Goal: Information Seeking & Learning: Learn about a topic

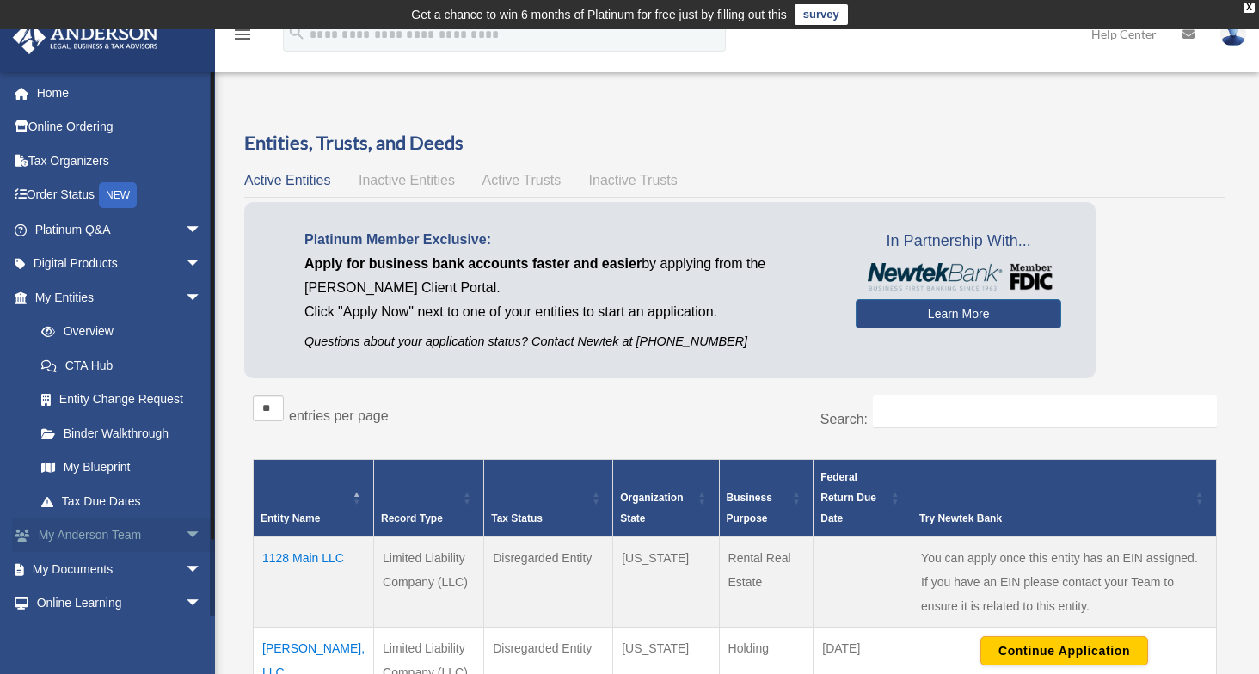
click at [185, 533] on span "arrow_drop_down" at bounding box center [202, 536] width 34 height 35
click at [122, 605] on link "Anderson System" at bounding box center [126, 604] width 204 height 34
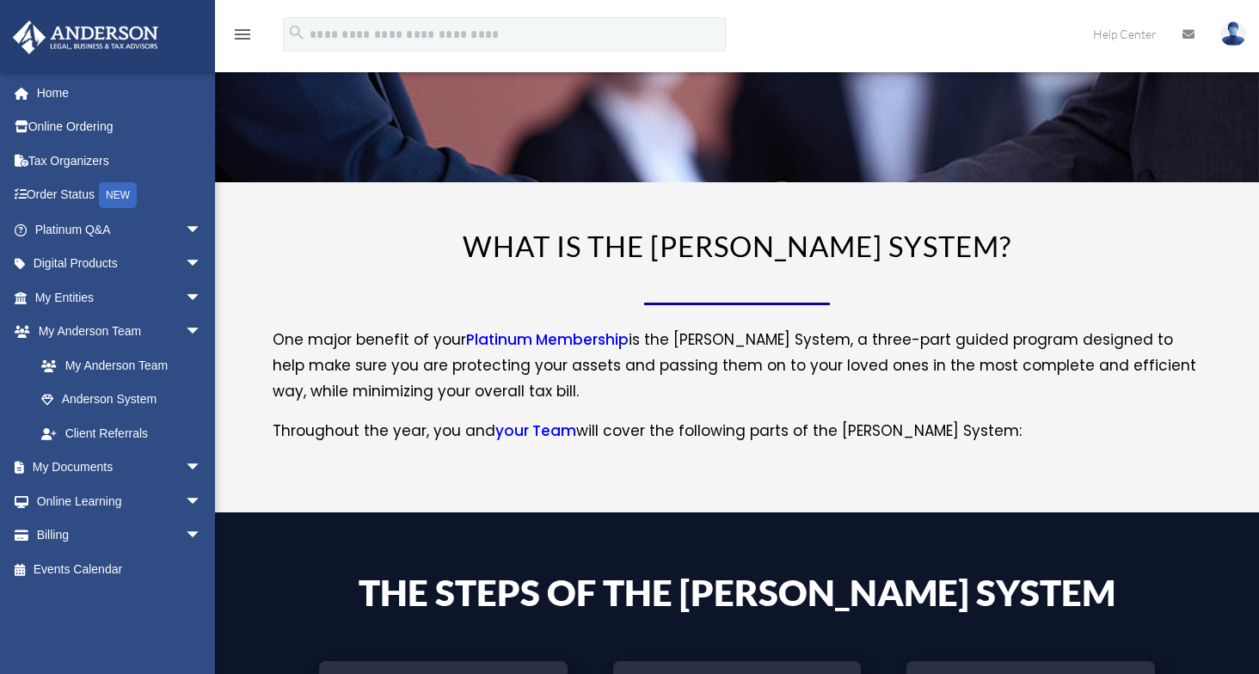
scroll to position [129, 0]
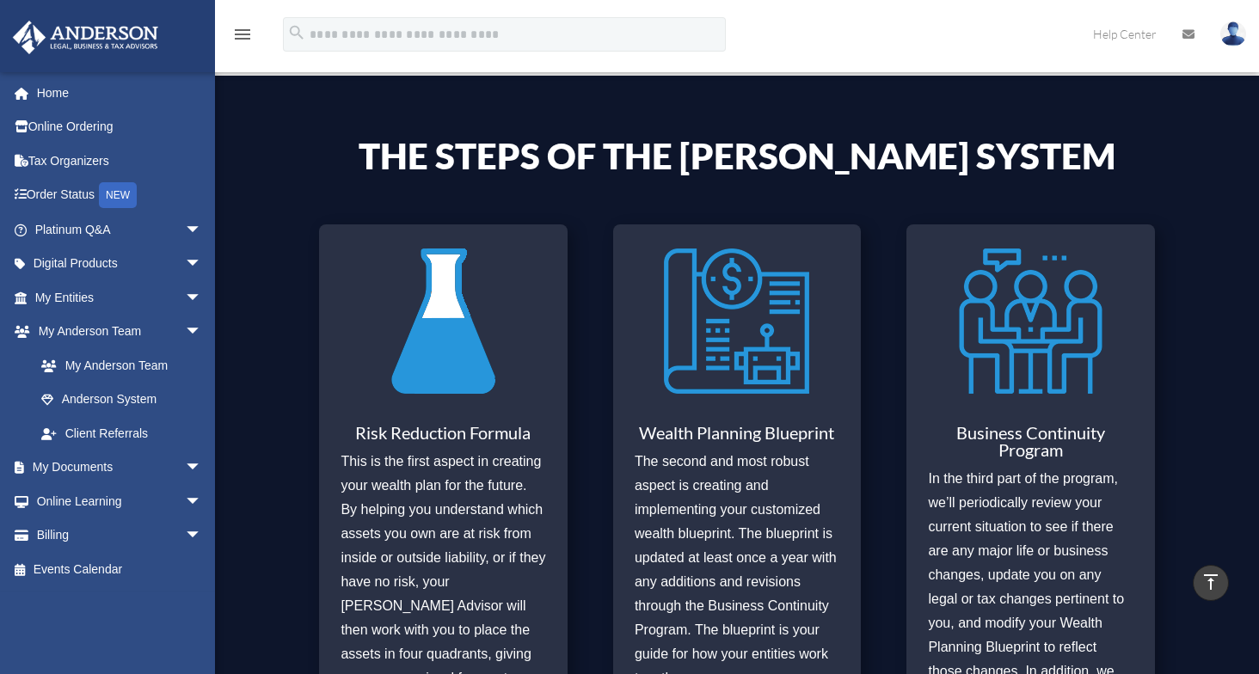
click at [829, 464] on p "The second and most robust aspect is creating and implementing your customized …" at bounding box center [737, 570] width 205 height 241
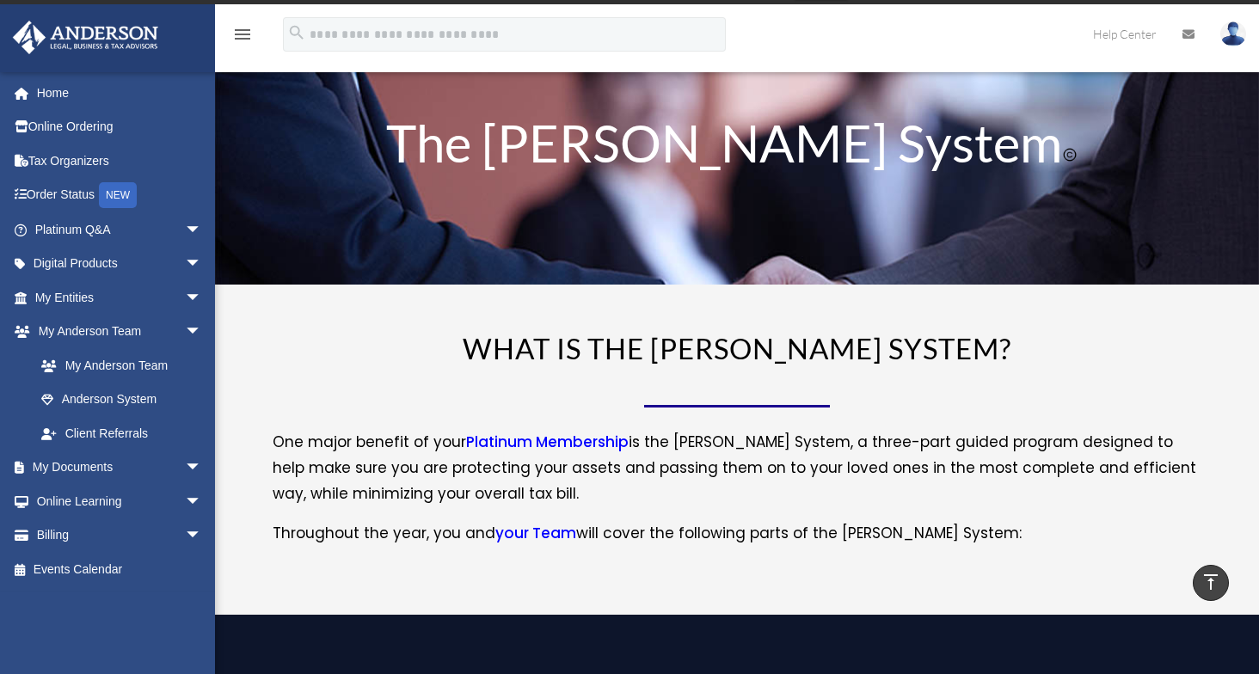
scroll to position [0, 0]
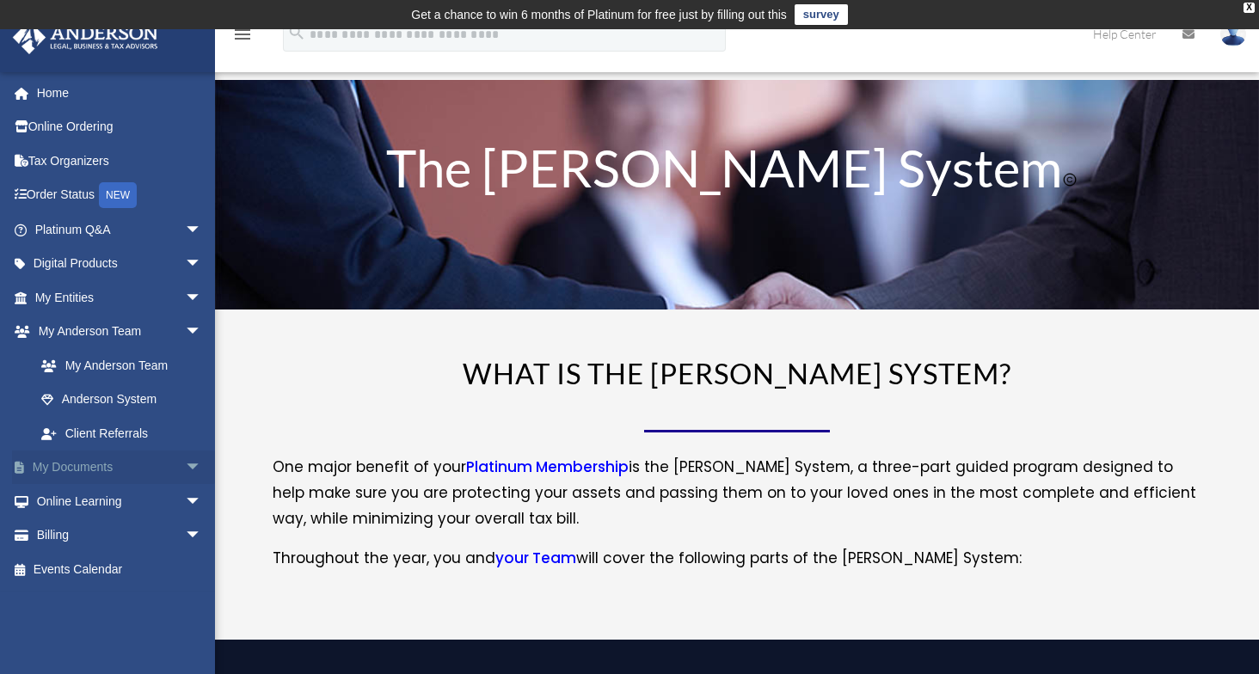
click at [185, 464] on span "arrow_drop_down" at bounding box center [202, 468] width 34 height 35
click at [100, 535] on link "Meeting Minutes" at bounding box center [126, 536] width 204 height 34
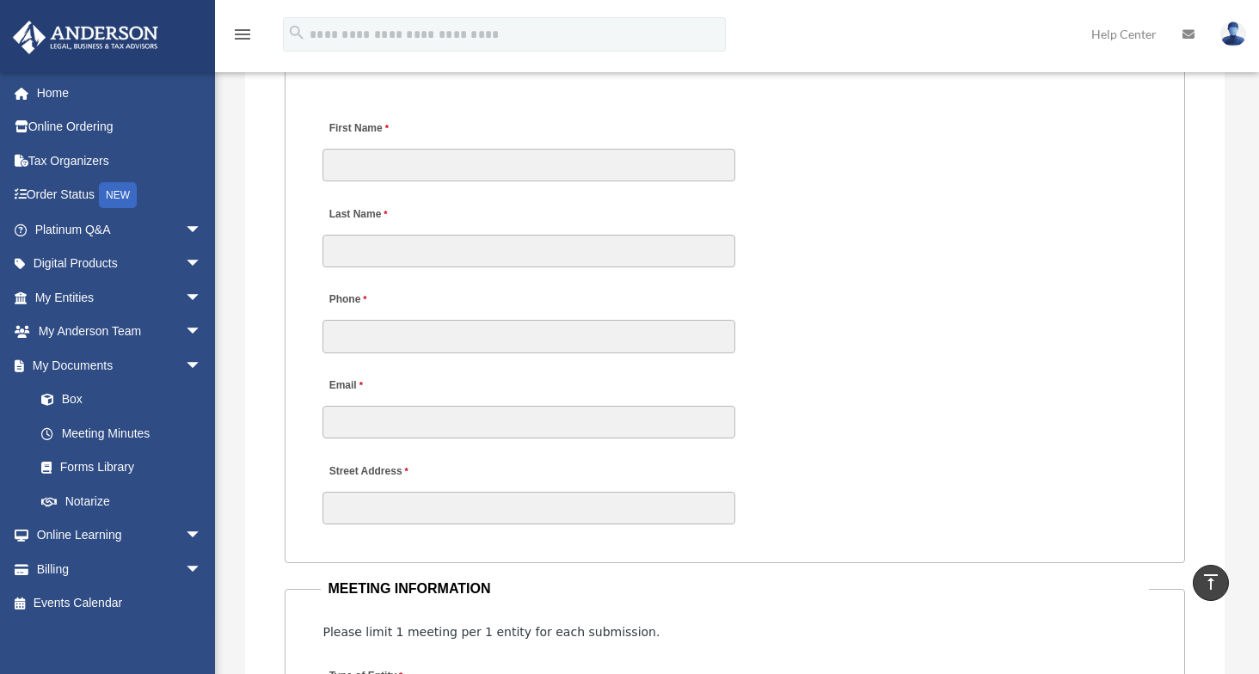
scroll to position [1683, 0]
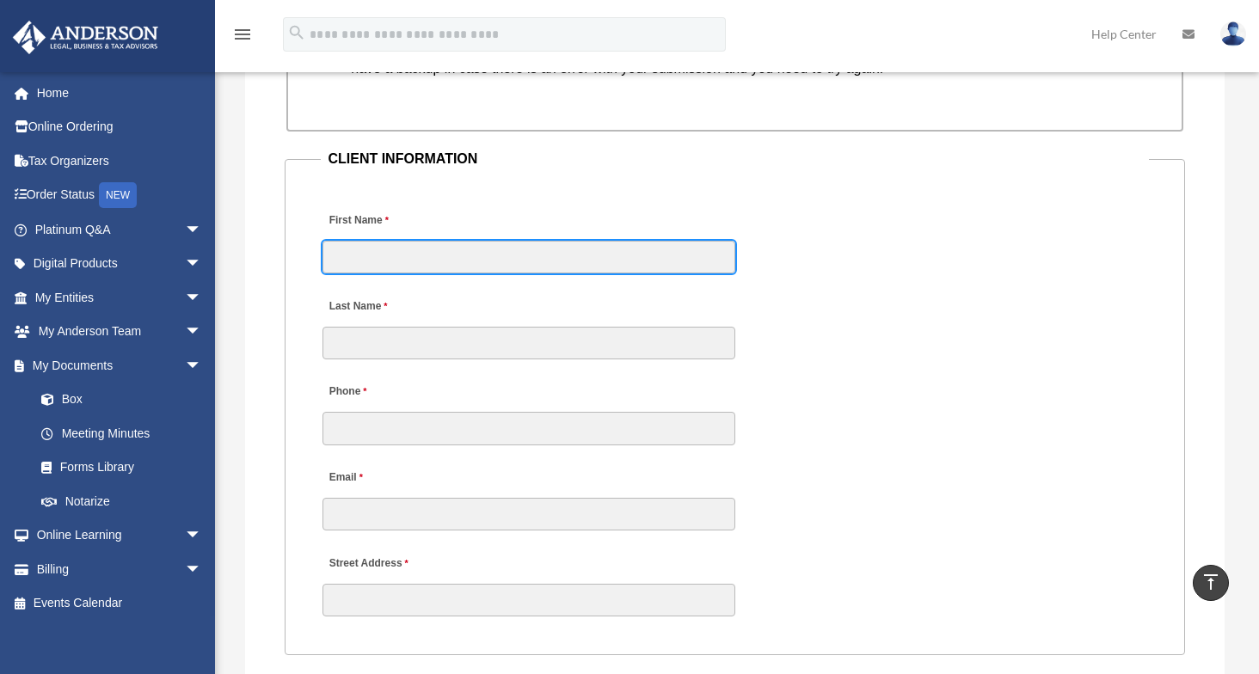
click at [430, 256] on input "First Name" at bounding box center [529, 257] width 413 height 33
type input "*********"
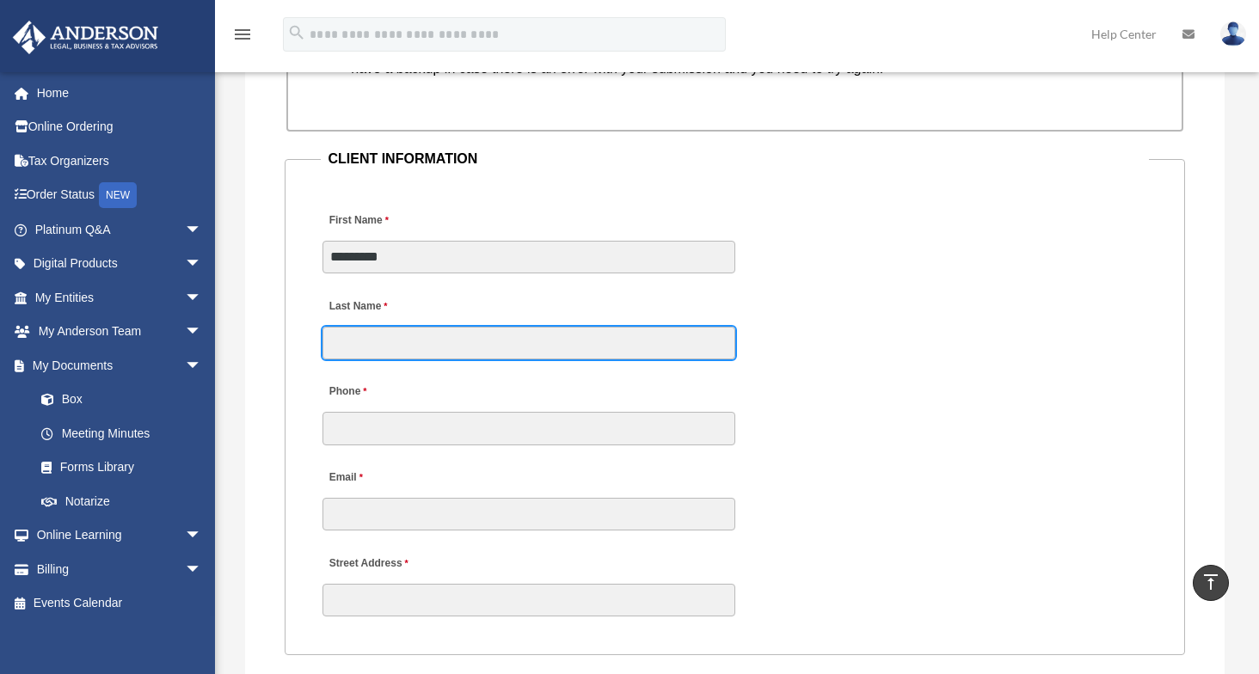
type input "*****"
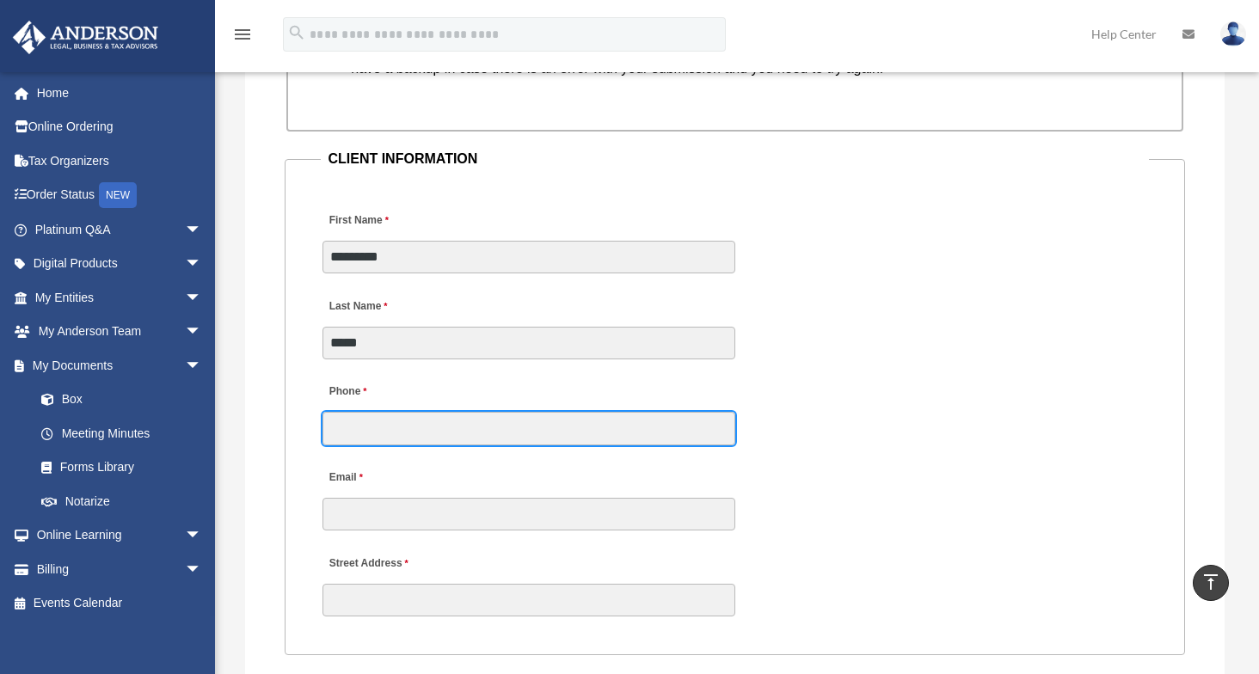
type input "**********"
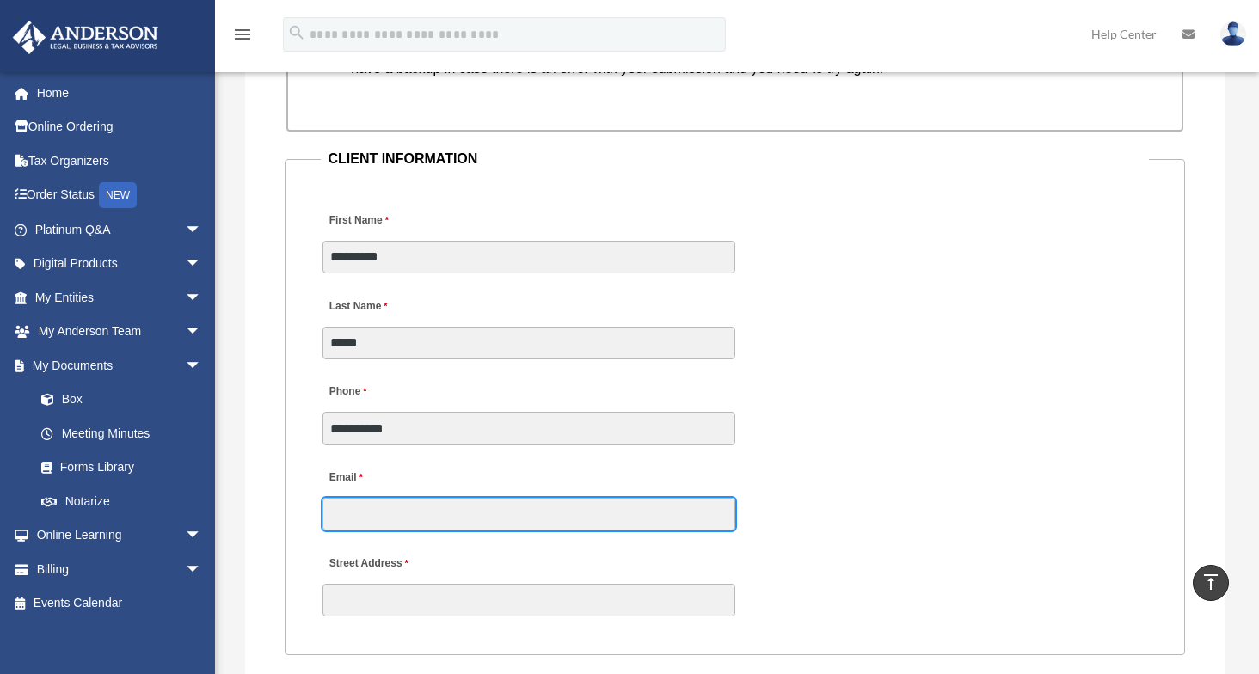
type input "**********"
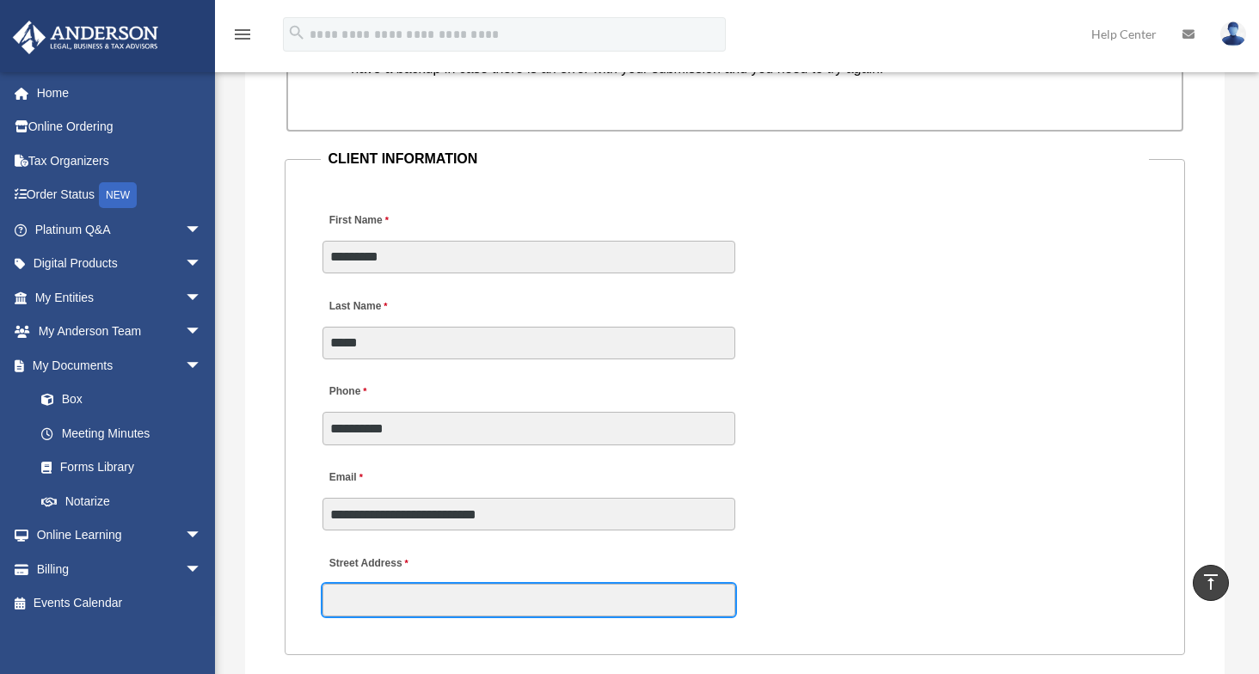
type input "**********"
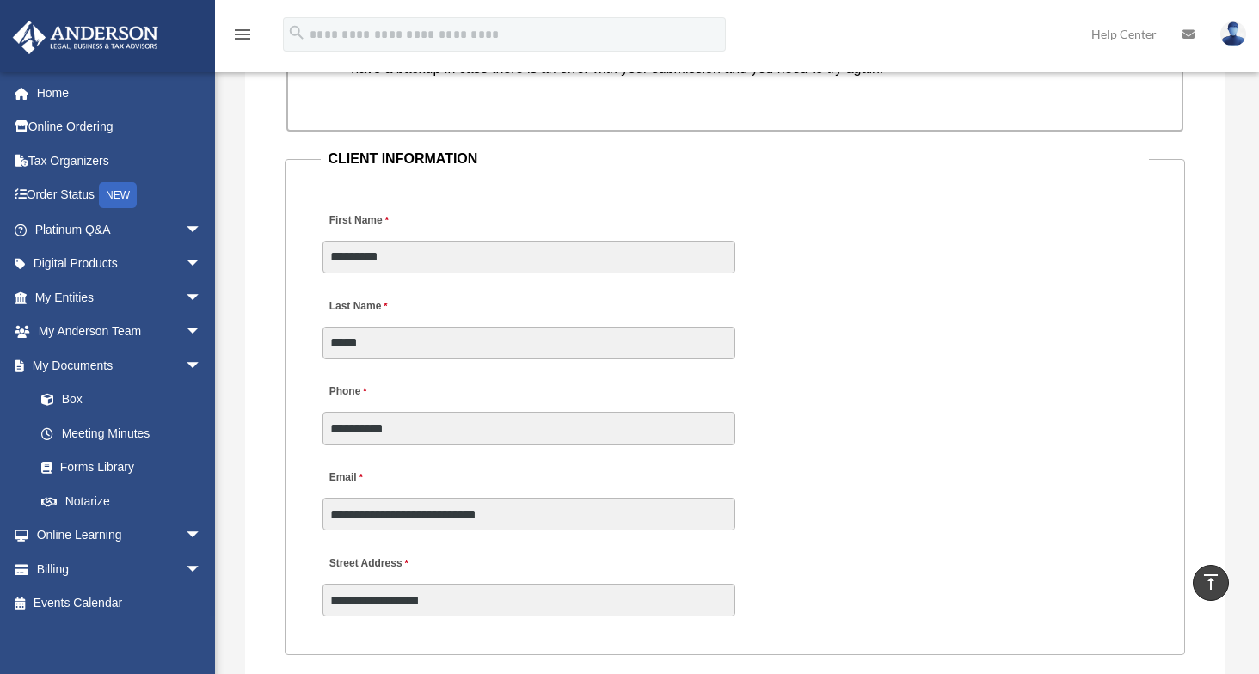
type input "**"
type input "*****"
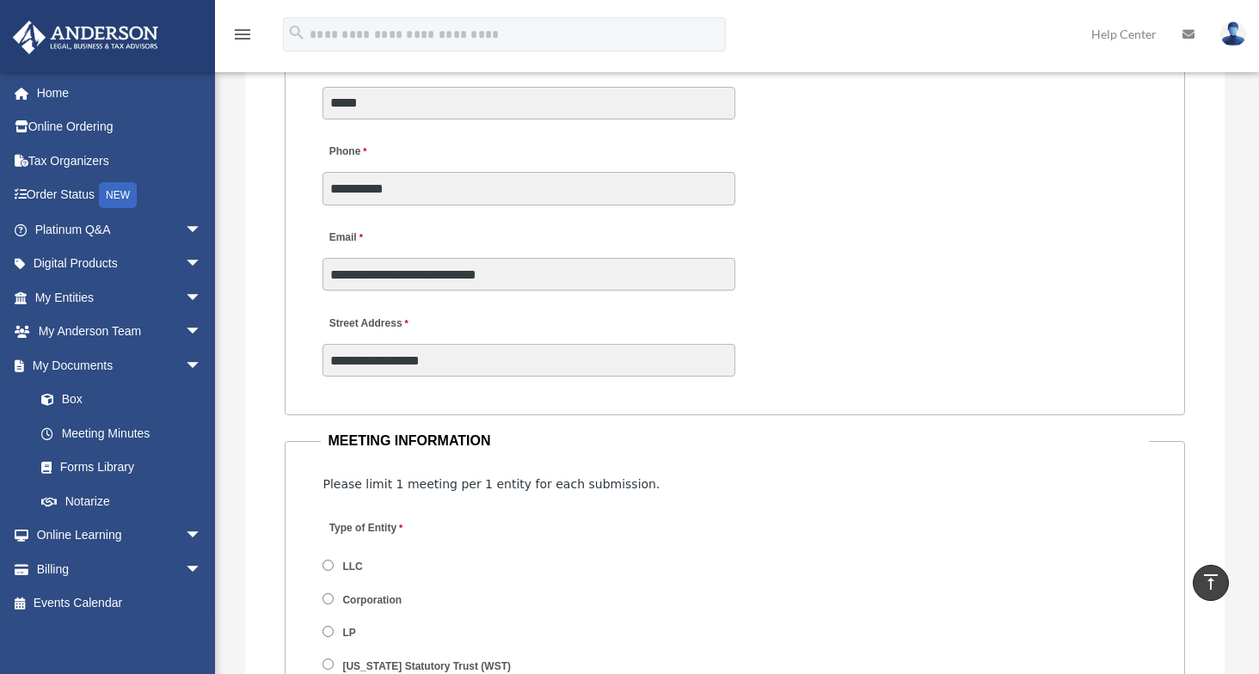
scroll to position [1922, 0]
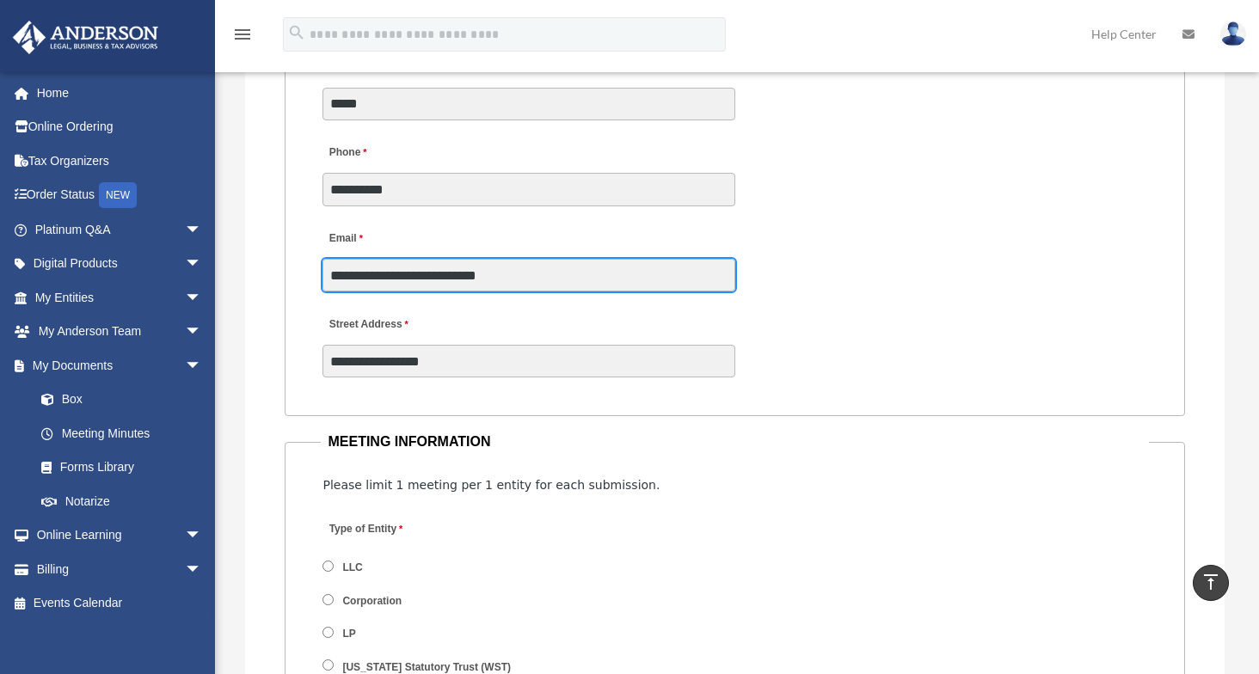
drag, startPoint x: 553, startPoint y: 277, endPoint x: 249, endPoint y: 200, distance: 313.1
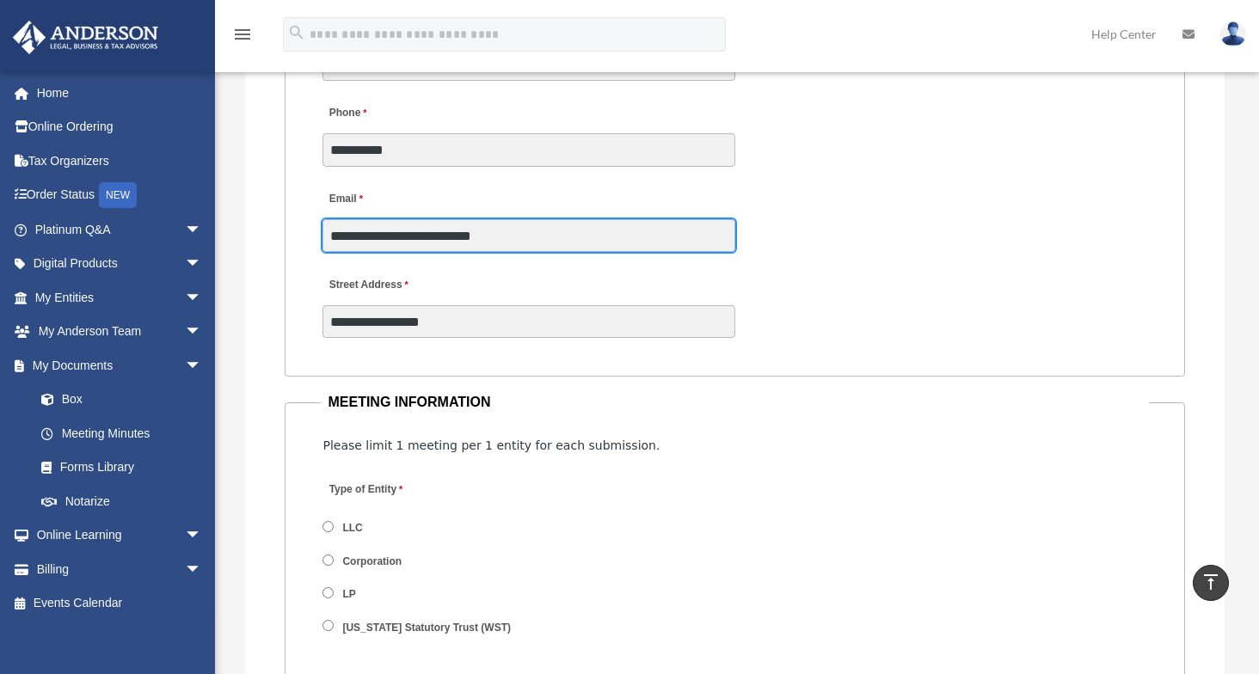
scroll to position [2088, 0]
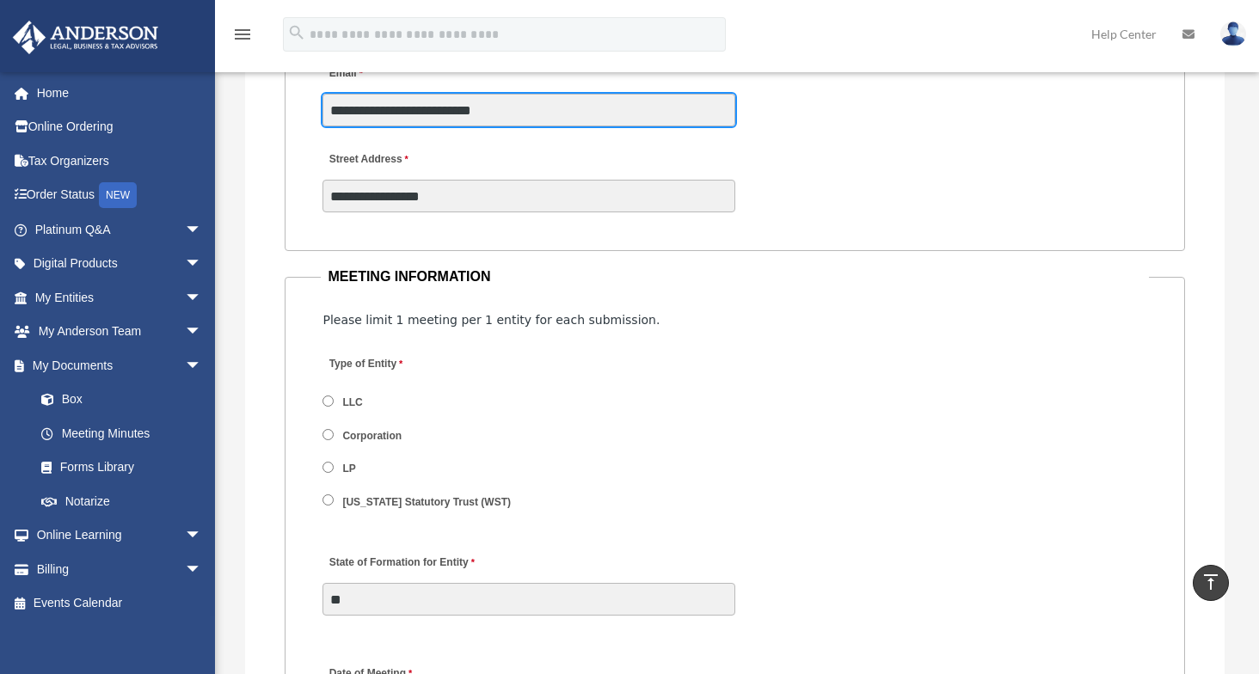
type input "**********"
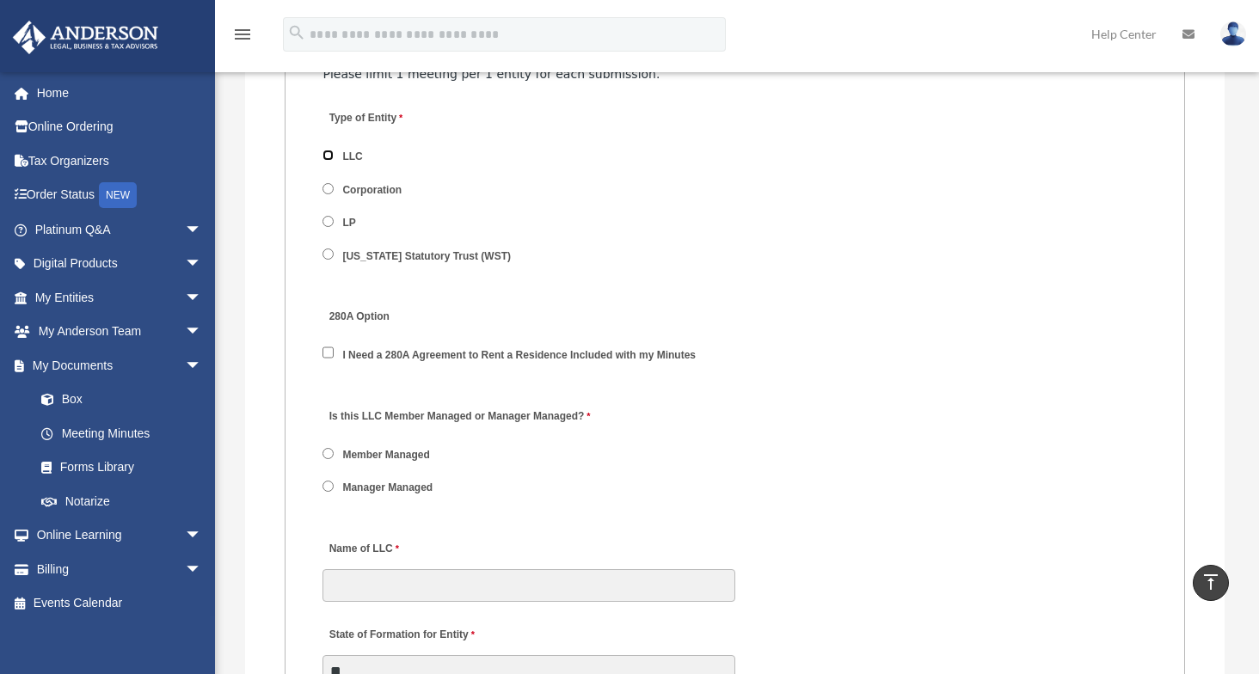
scroll to position [2334, 0]
click at [334, 448] on span "Member Managed" at bounding box center [386, 454] width 126 height 29
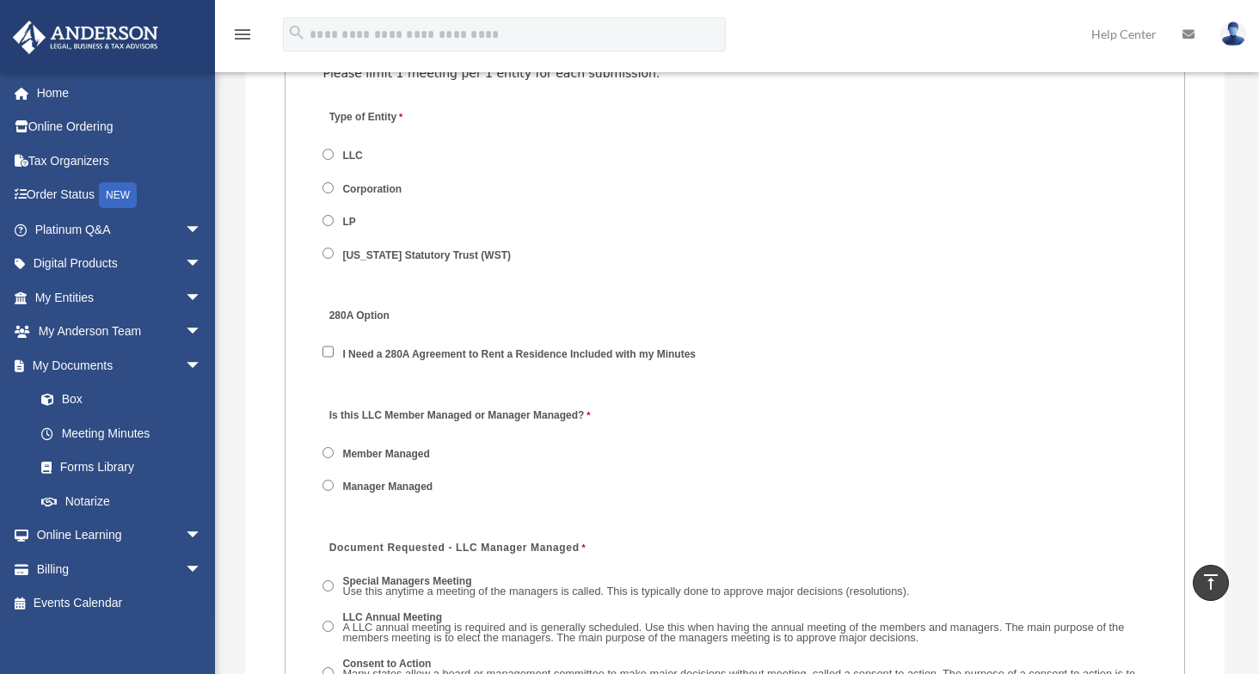
click at [330, 440] on span "Member Managed" at bounding box center [386, 454] width 126 height 29
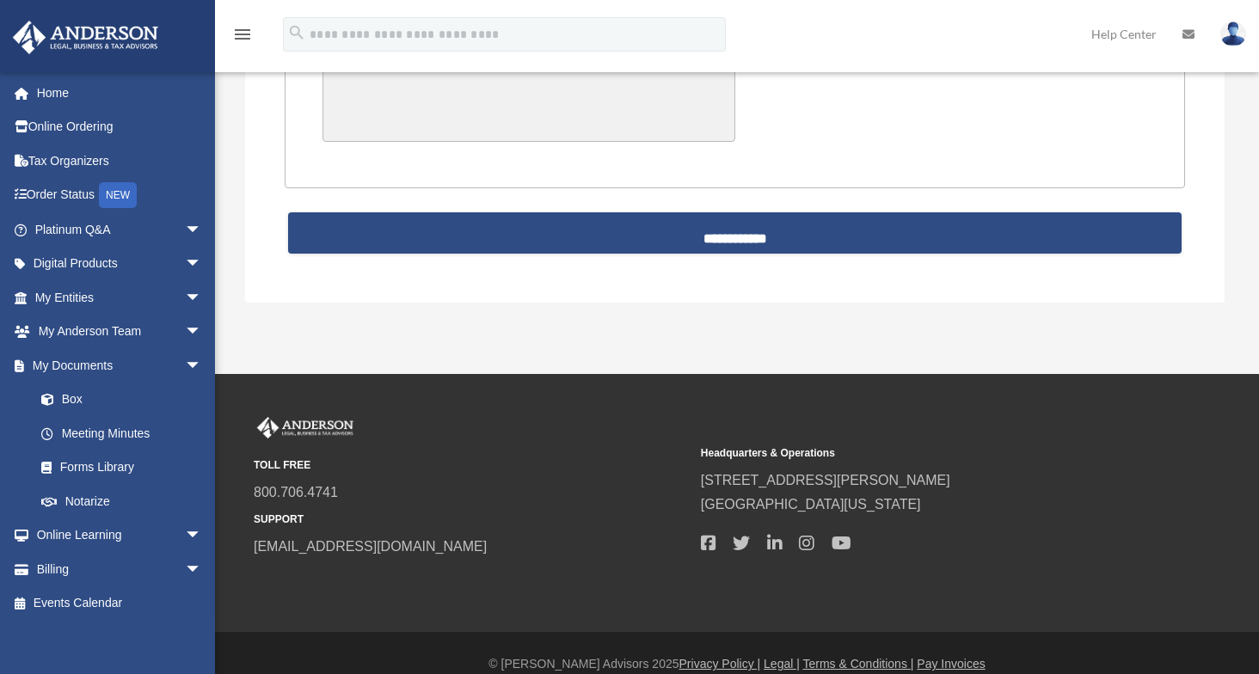
scroll to position [4578, 0]
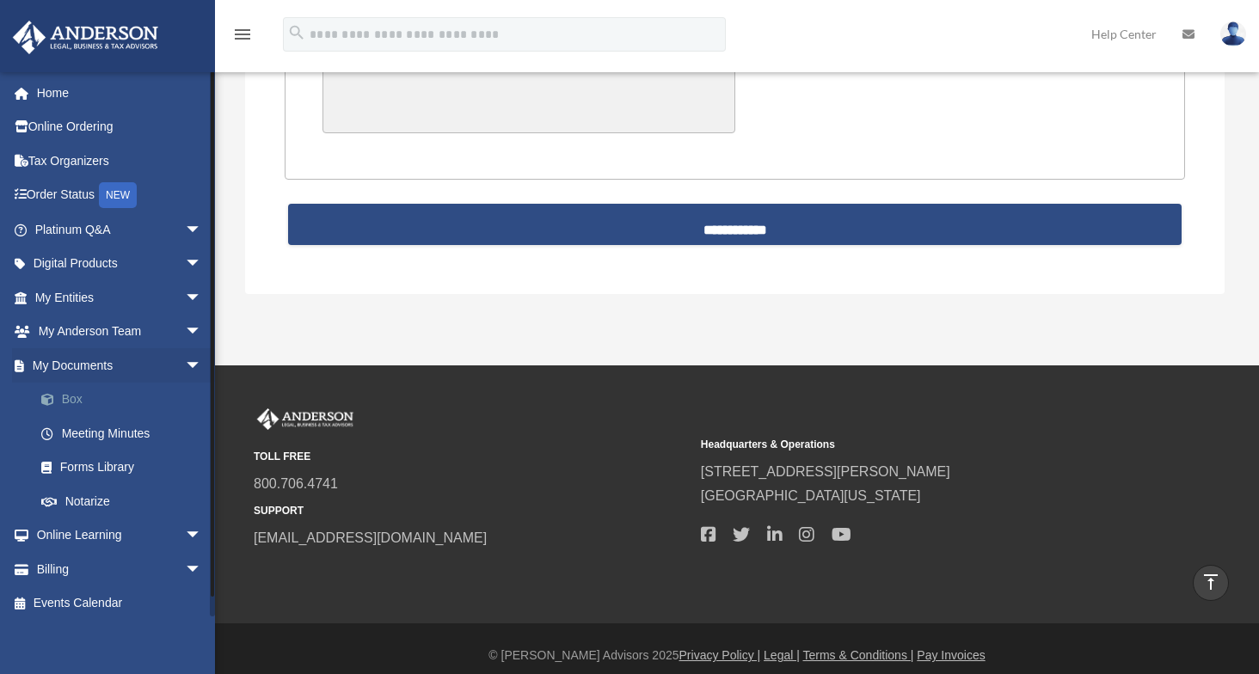
click at [71, 397] on link "Box" at bounding box center [126, 400] width 204 height 34
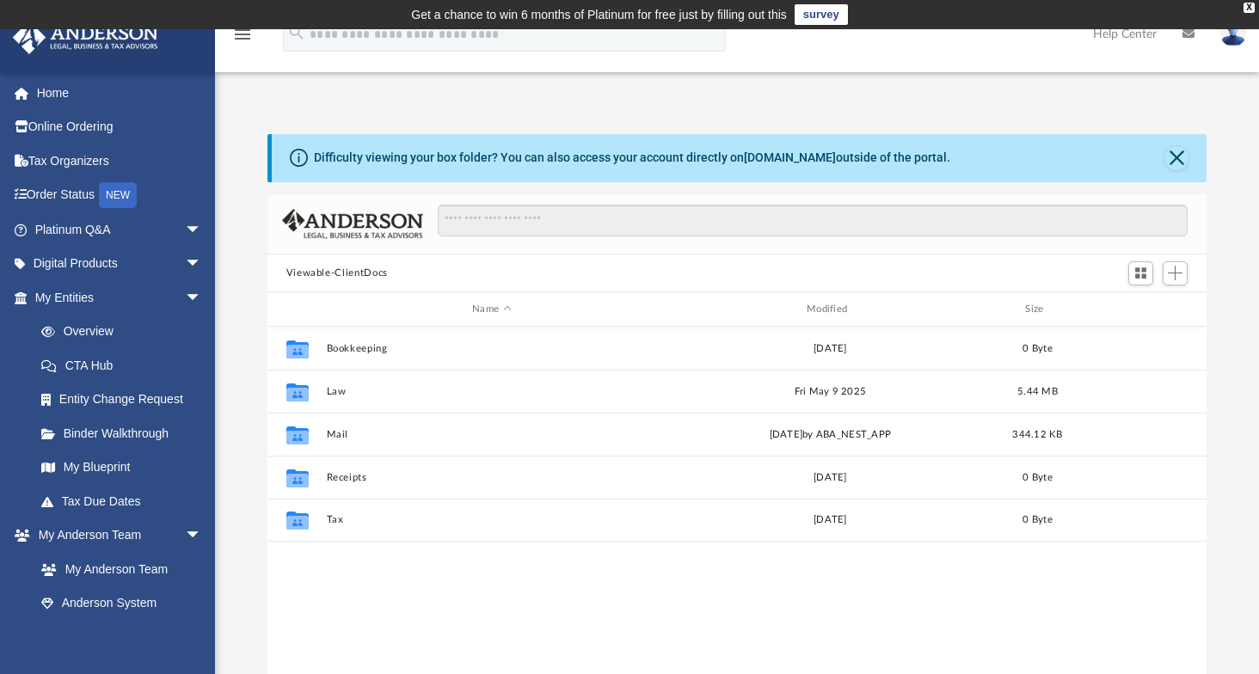
scroll to position [378, 926]
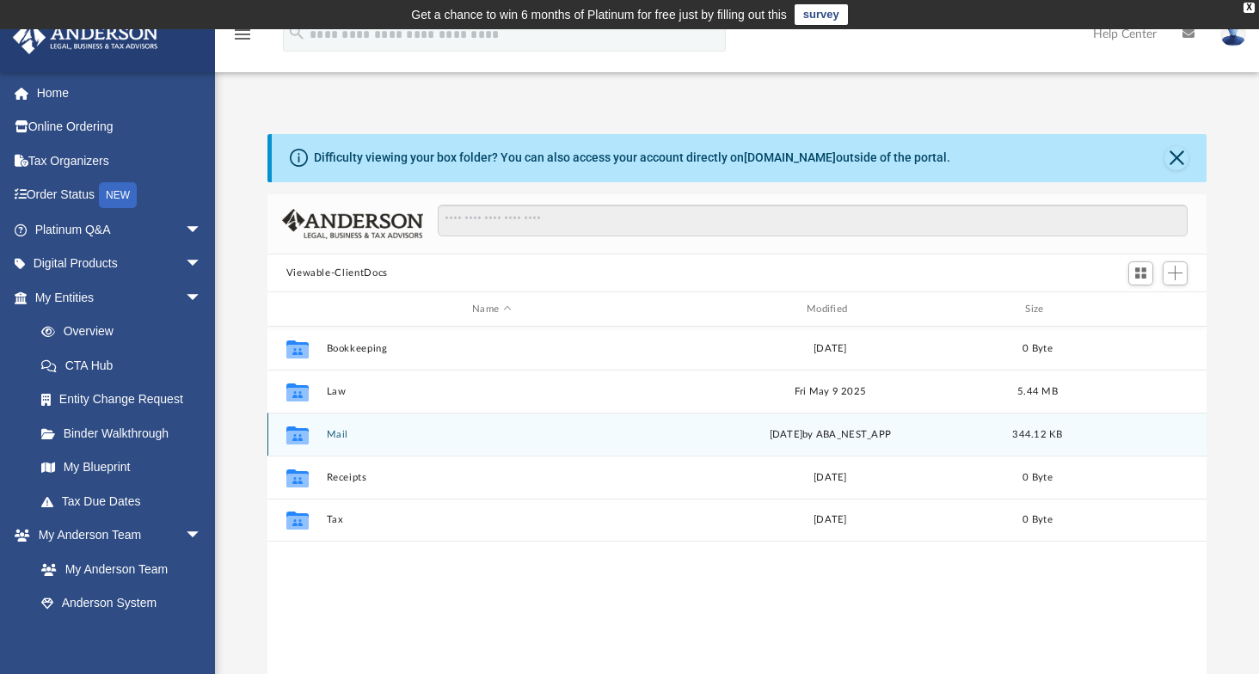
click at [338, 436] on button "Mail" at bounding box center [491, 434] width 331 height 11
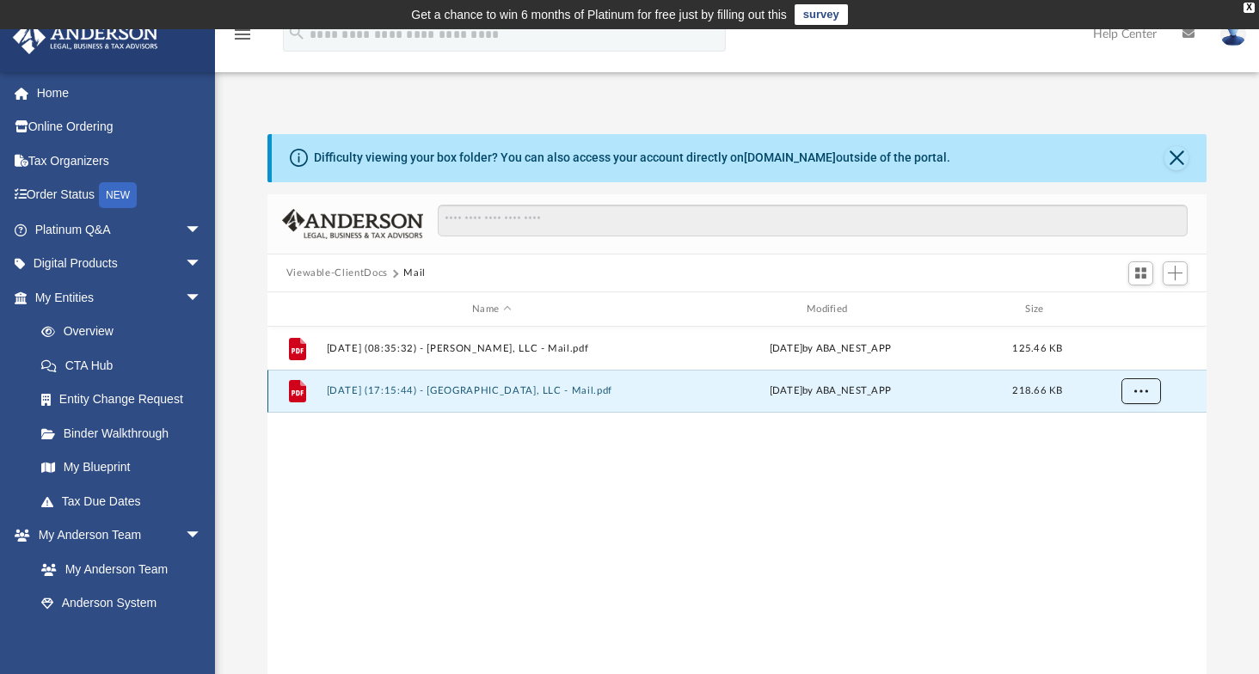
click at [1142, 400] on button "More options" at bounding box center [1141, 391] width 40 height 26
click at [1132, 415] on ul "Preview Download" at bounding box center [1126, 445] width 70 height 74
click at [1124, 427] on li "Preview" at bounding box center [1125, 426] width 50 height 18
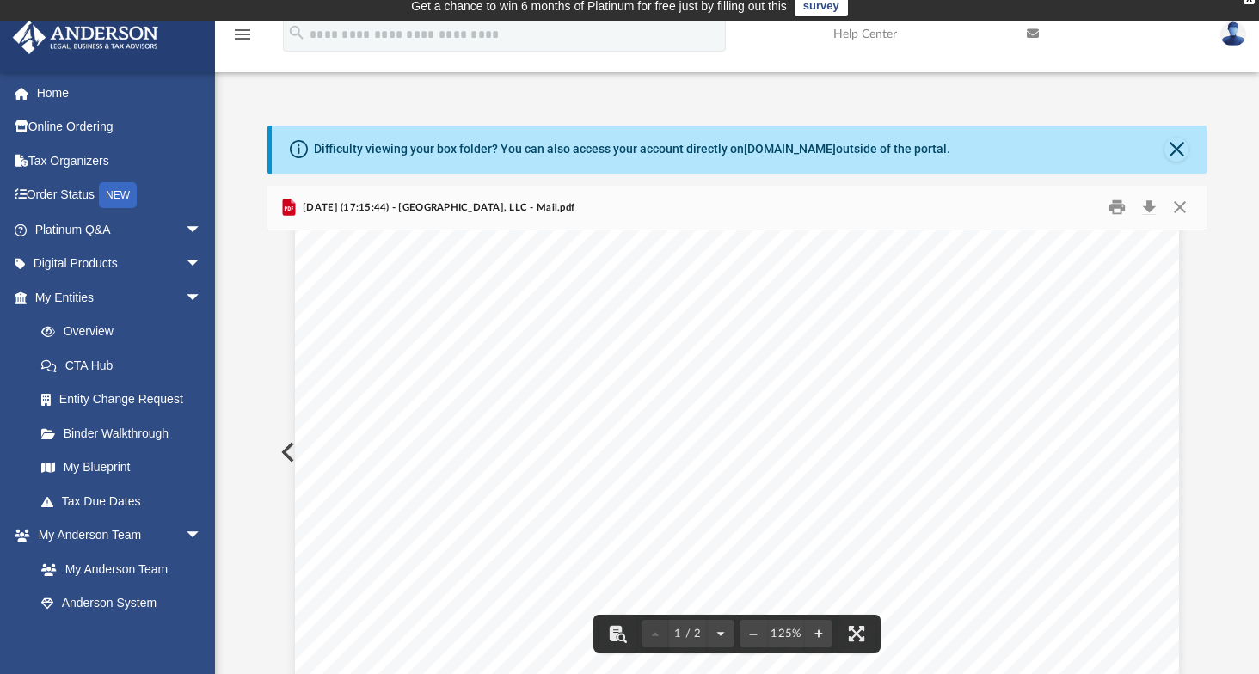
scroll to position [0, 0]
click at [1173, 157] on button "Close" at bounding box center [1177, 150] width 24 height 24
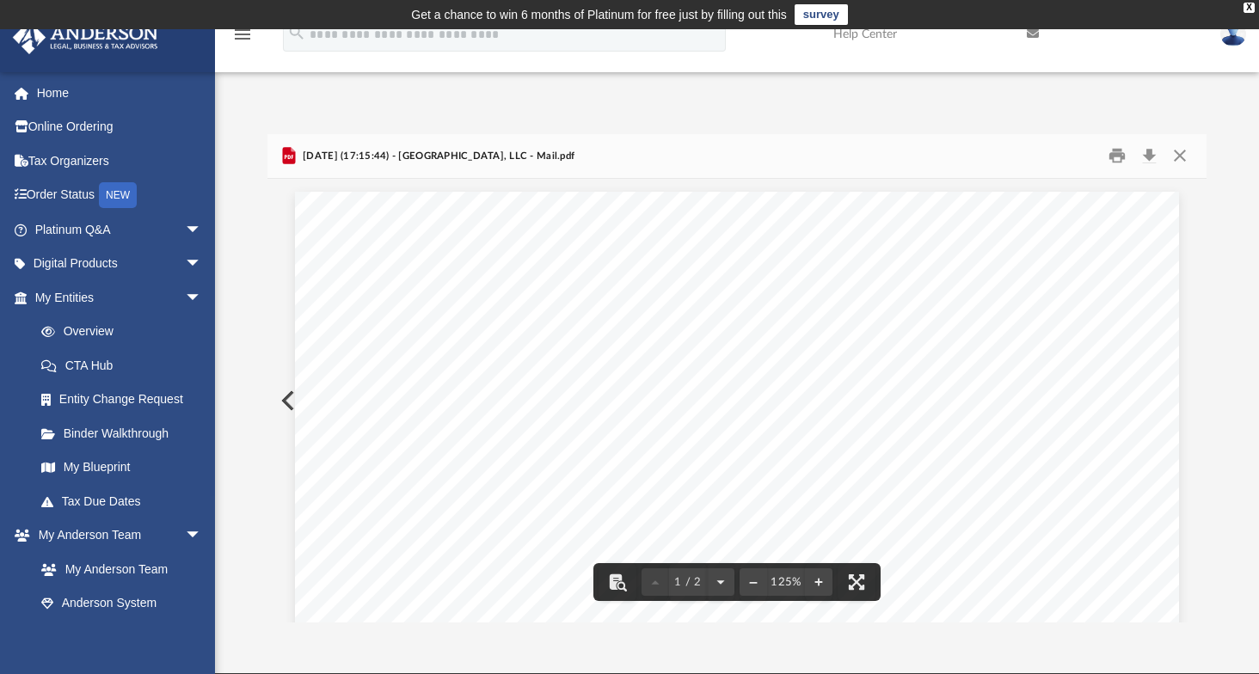
click at [1184, 153] on button "Close" at bounding box center [1180, 156] width 31 height 27
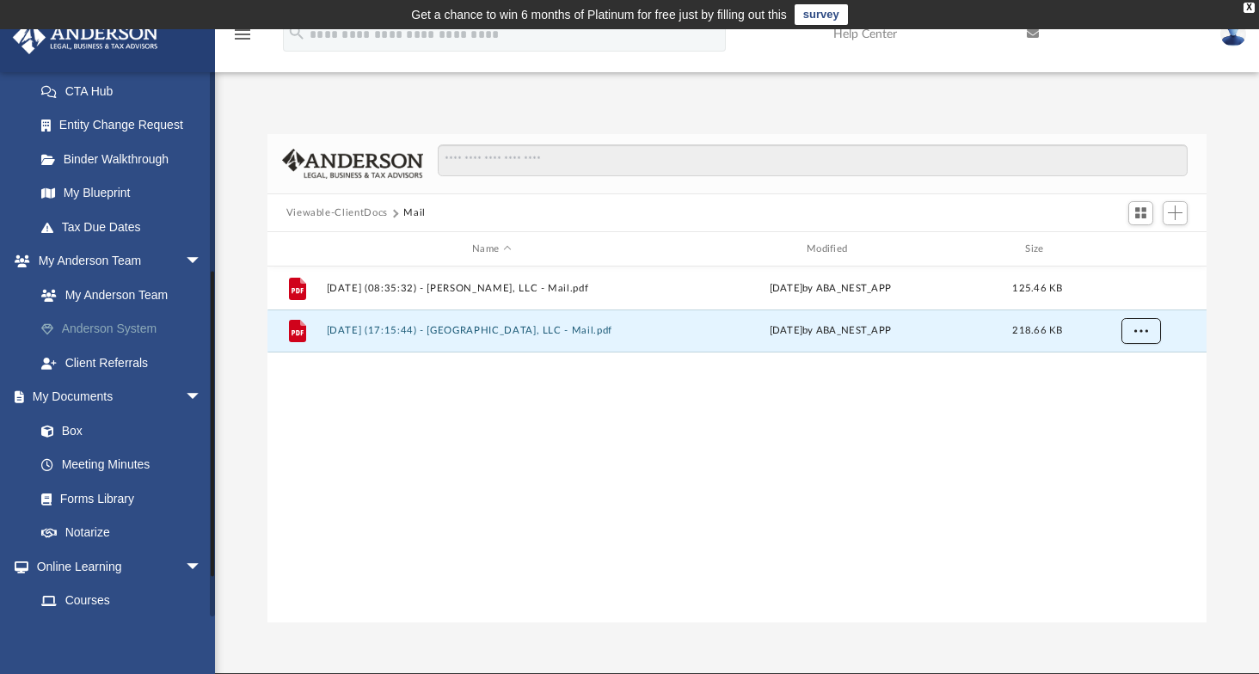
scroll to position [415, 0]
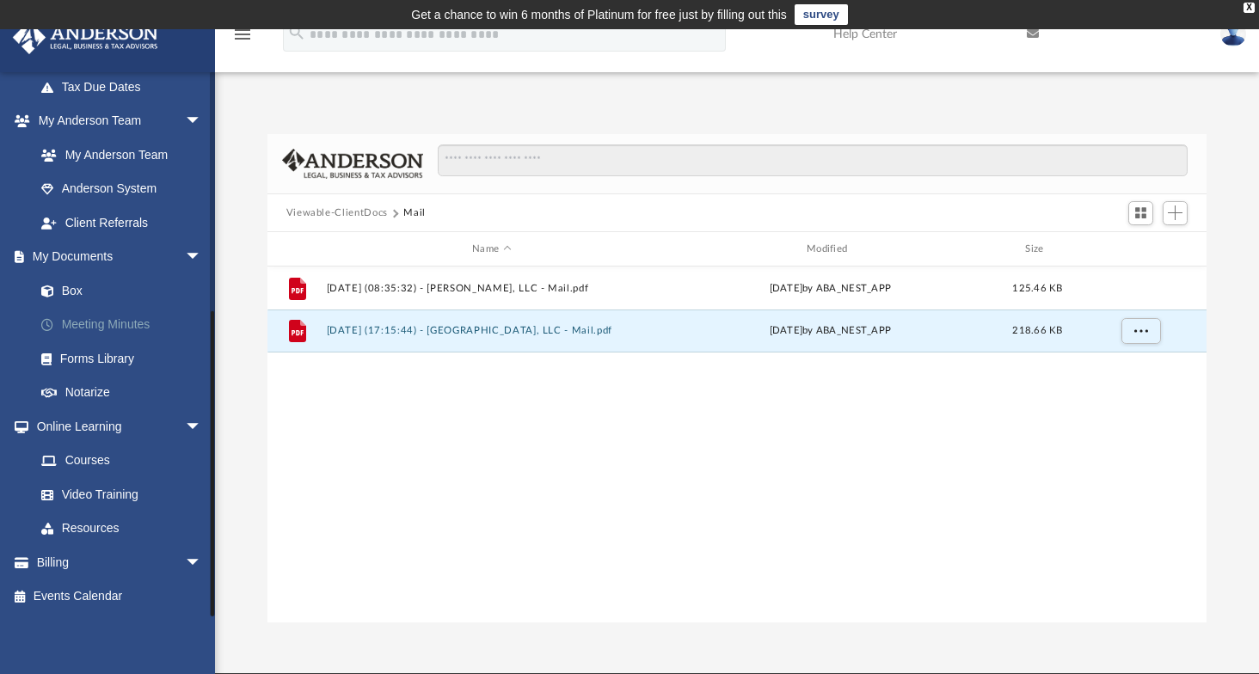
click at [106, 319] on link "Meeting Minutes" at bounding box center [126, 325] width 204 height 34
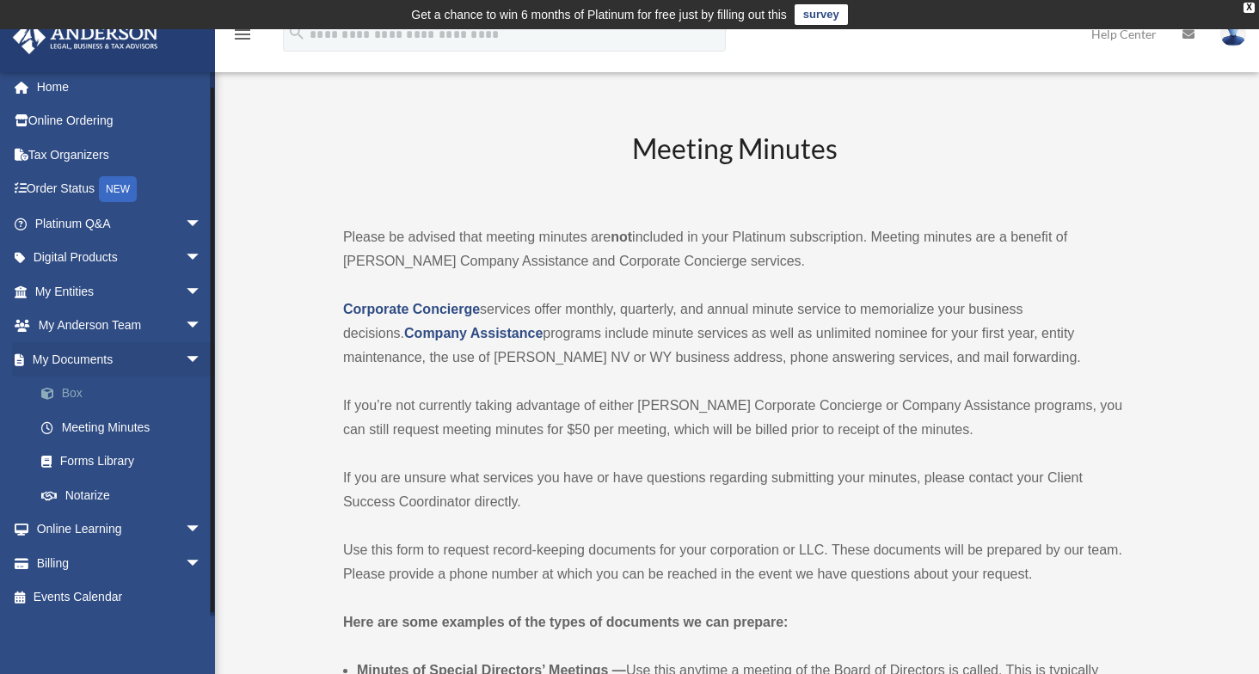
click at [76, 387] on link "Box" at bounding box center [126, 394] width 204 height 34
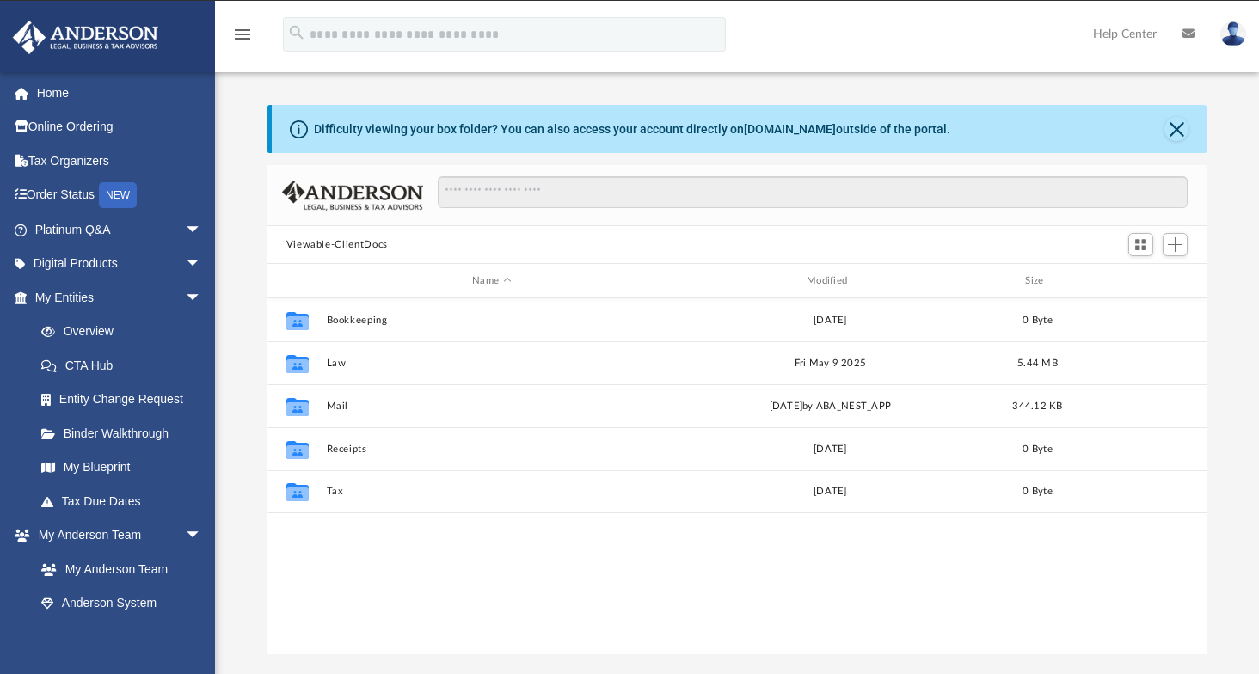
scroll to position [378, 926]
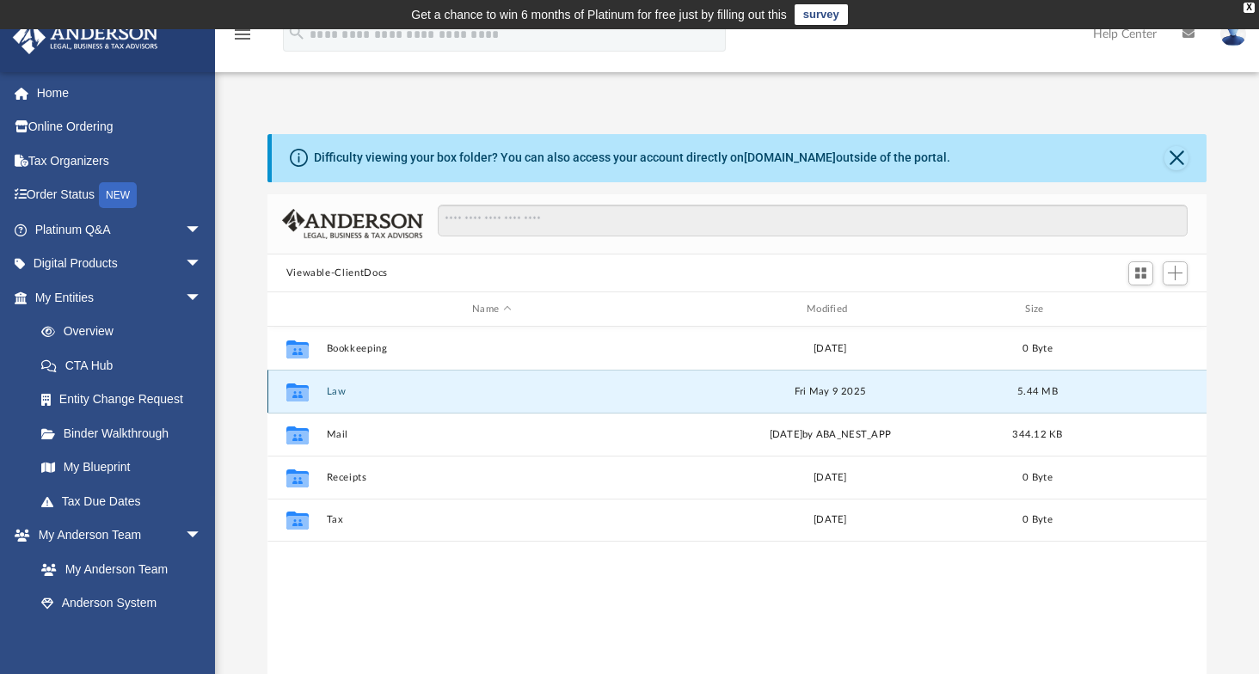
click at [336, 393] on button "Law" at bounding box center [491, 391] width 331 height 11
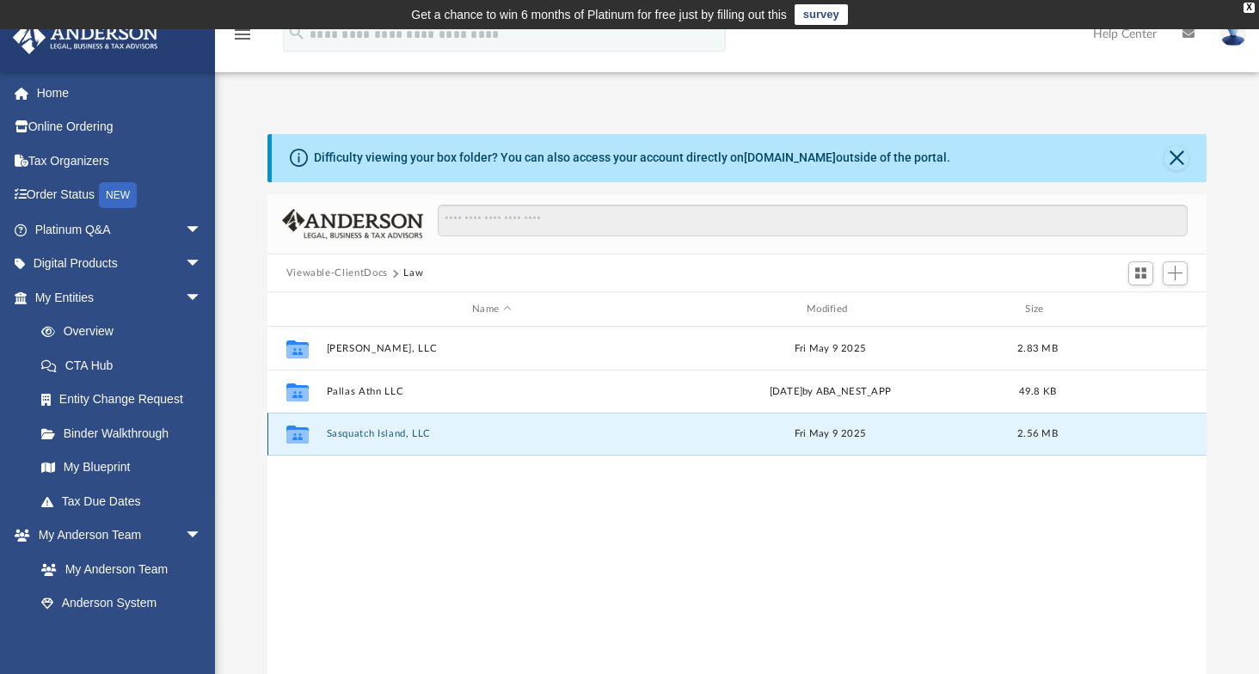
click at [390, 436] on button "Sasquatch Island, LLC" at bounding box center [491, 433] width 331 height 11
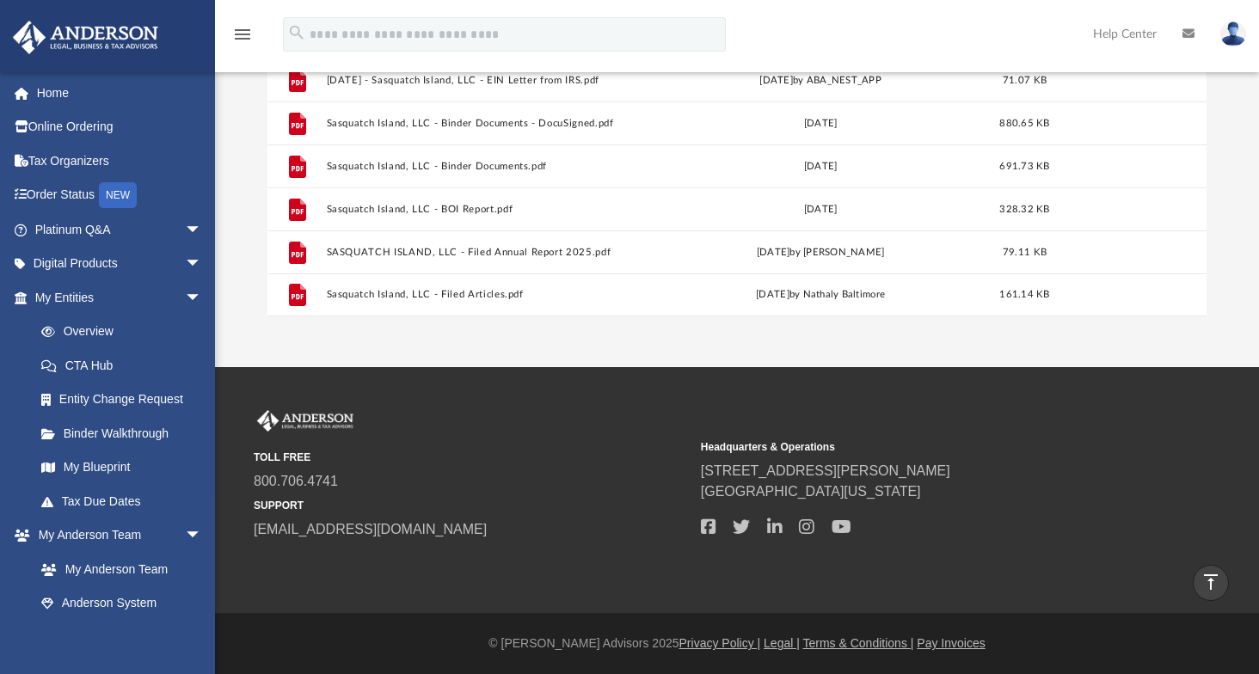
scroll to position [0, 0]
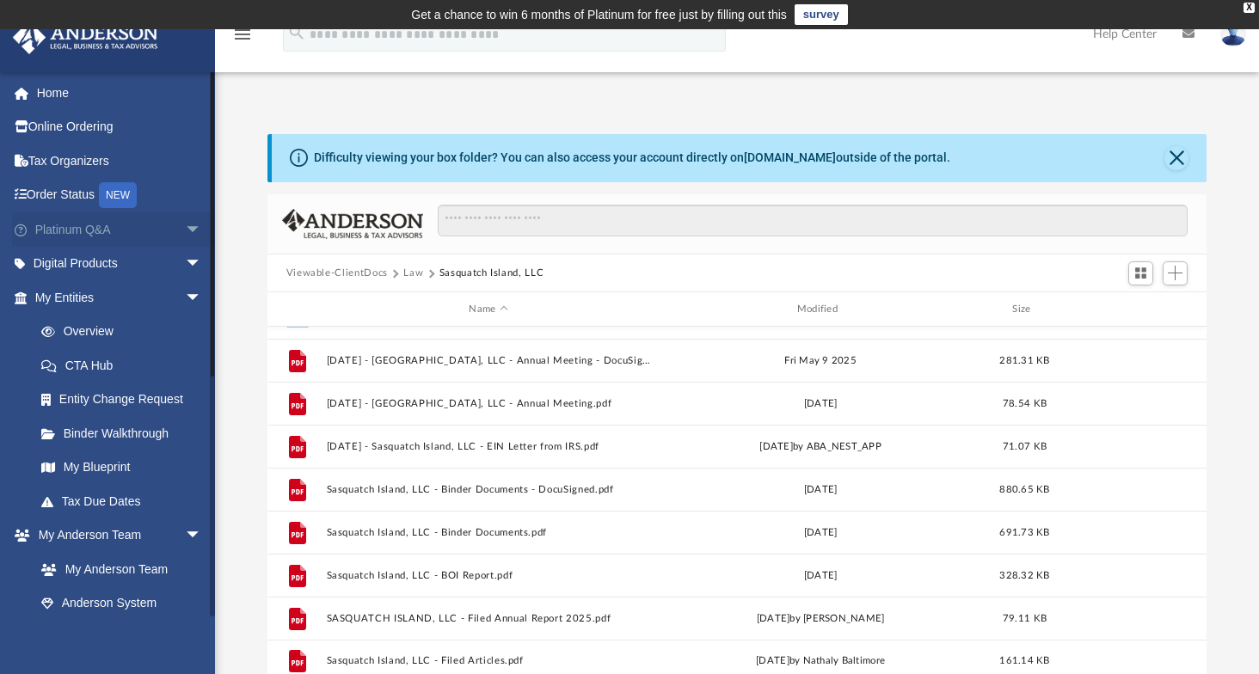
click at [84, 228] on link "Platinum Q&A arrow_drop_down" at bounding box center [120, 229] width 216 height 34
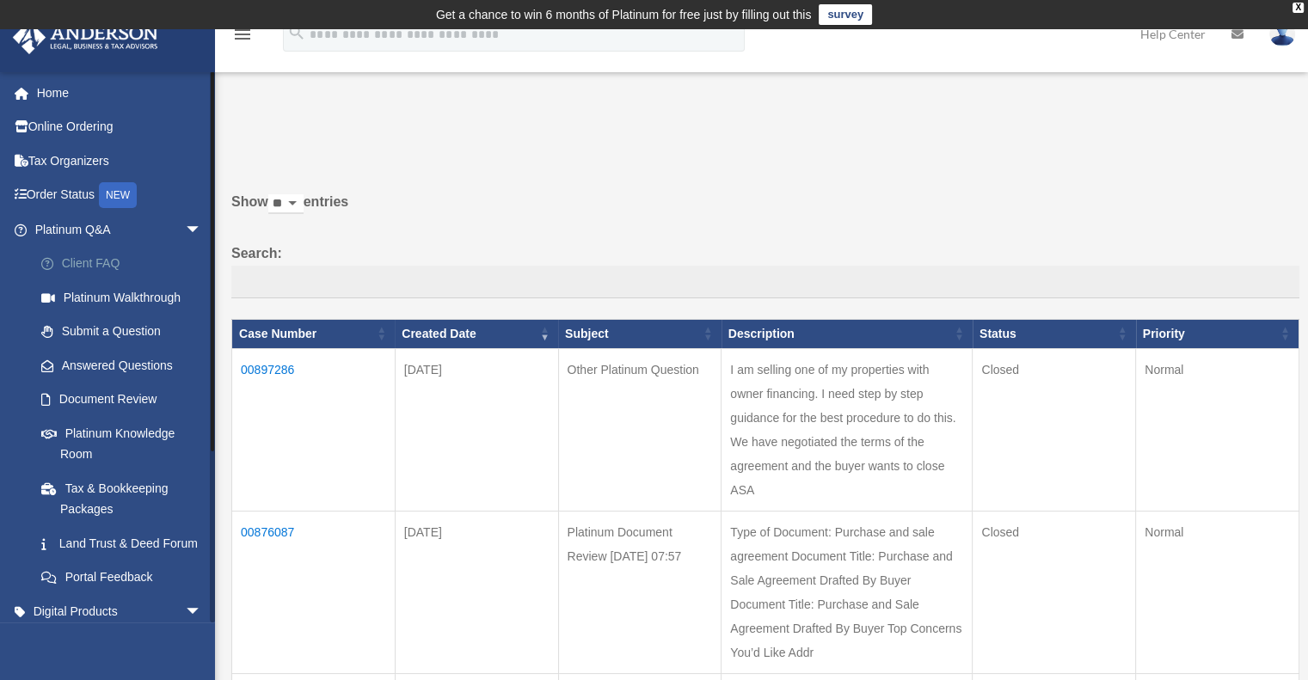
click at [99, 261] on link "Client FAQ" at bounding box center [126, 264] width 204 height 34
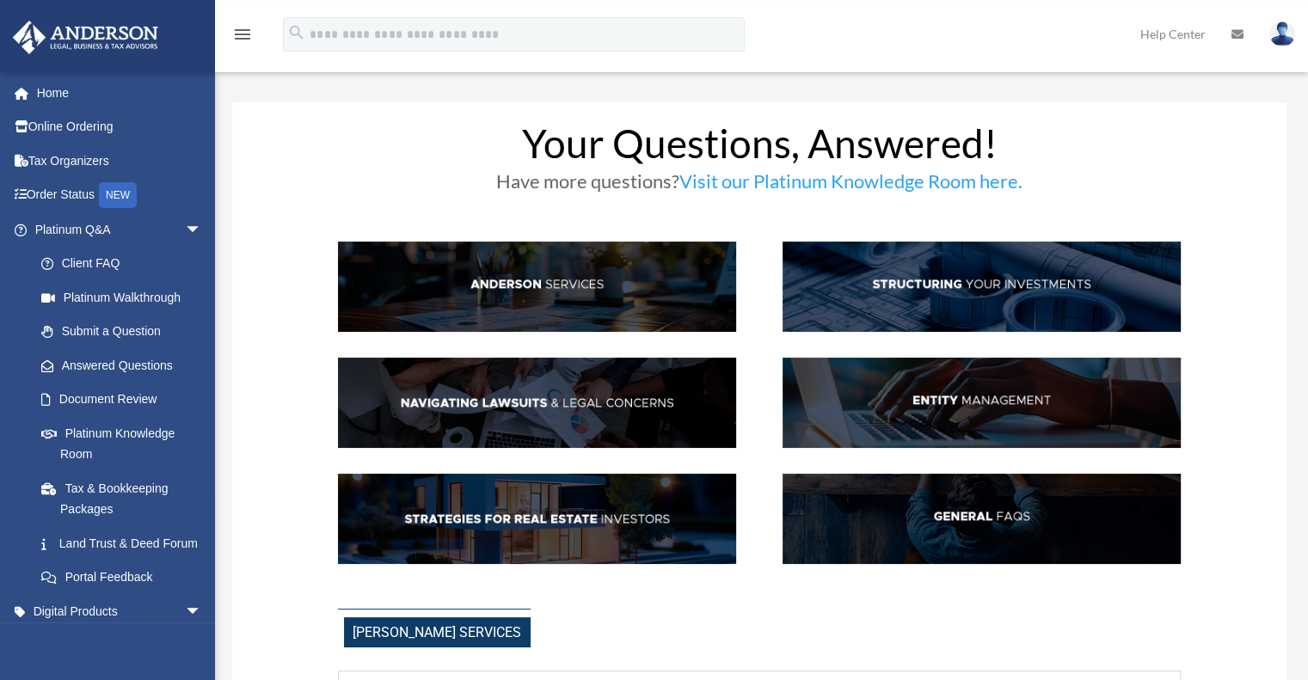
scroll to position [31, 0]
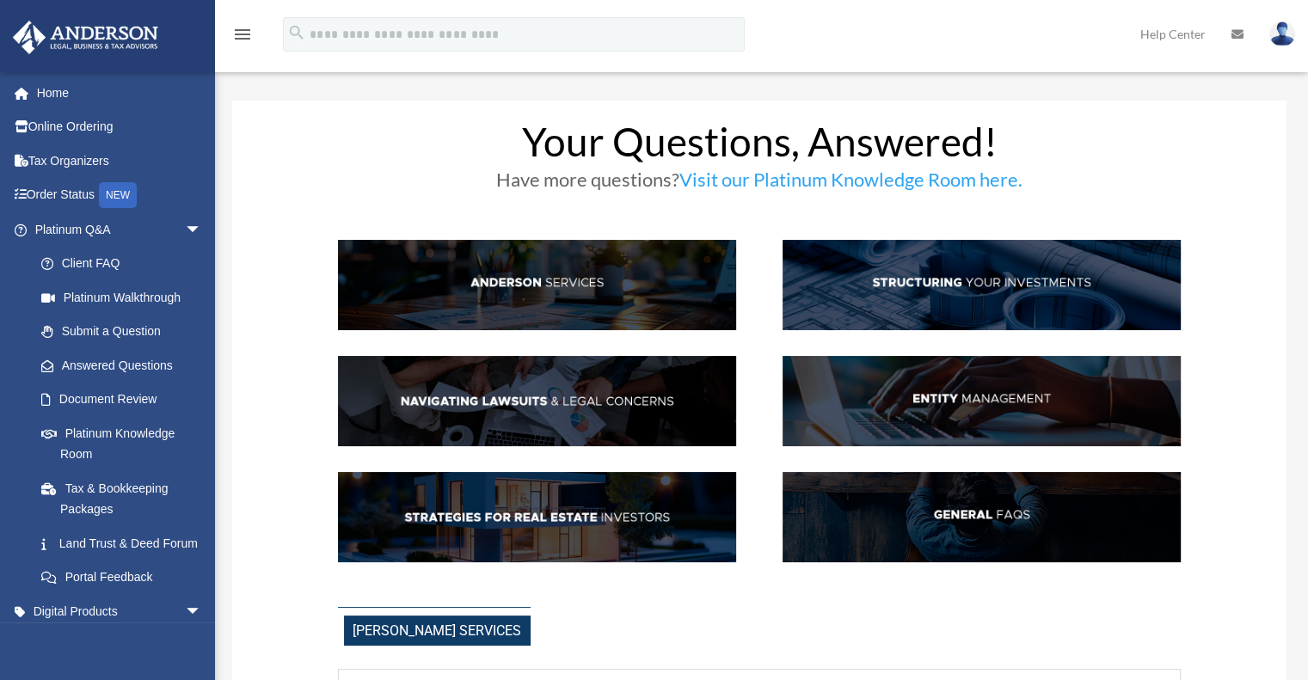
click at [526, 278] on img at bounding box center [537, 285] width 398 height 90
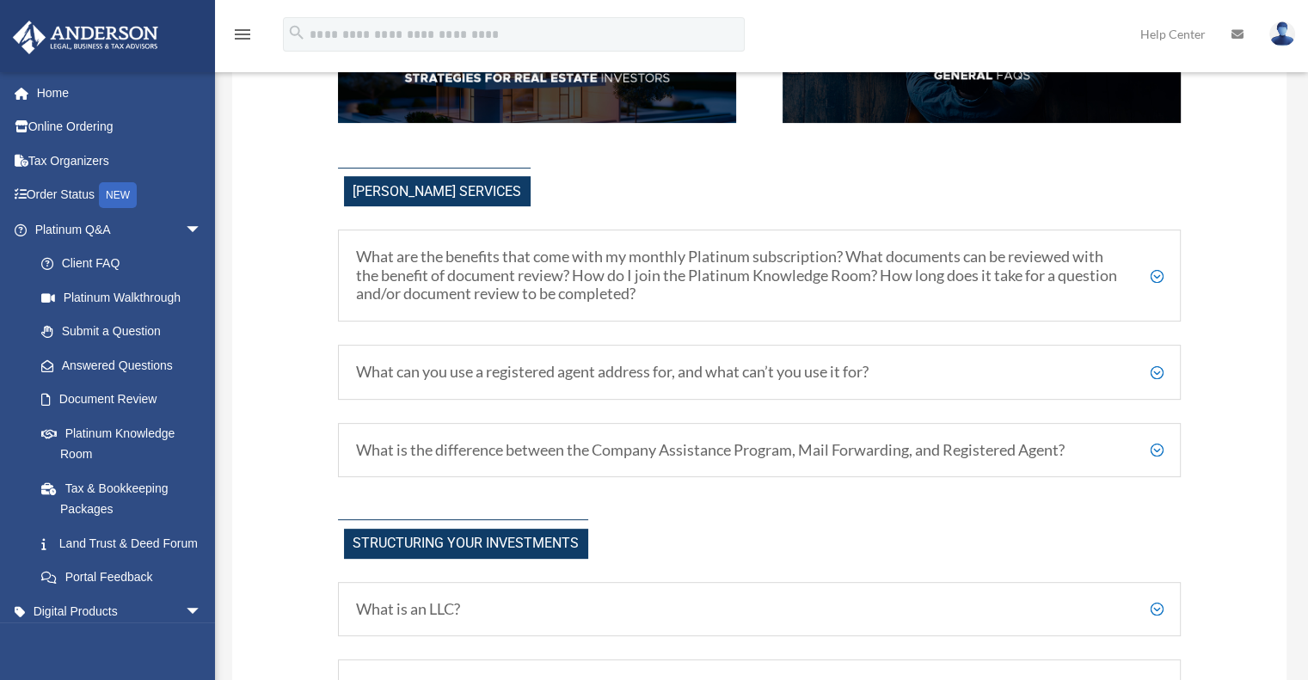
scroll to position [533, 0]
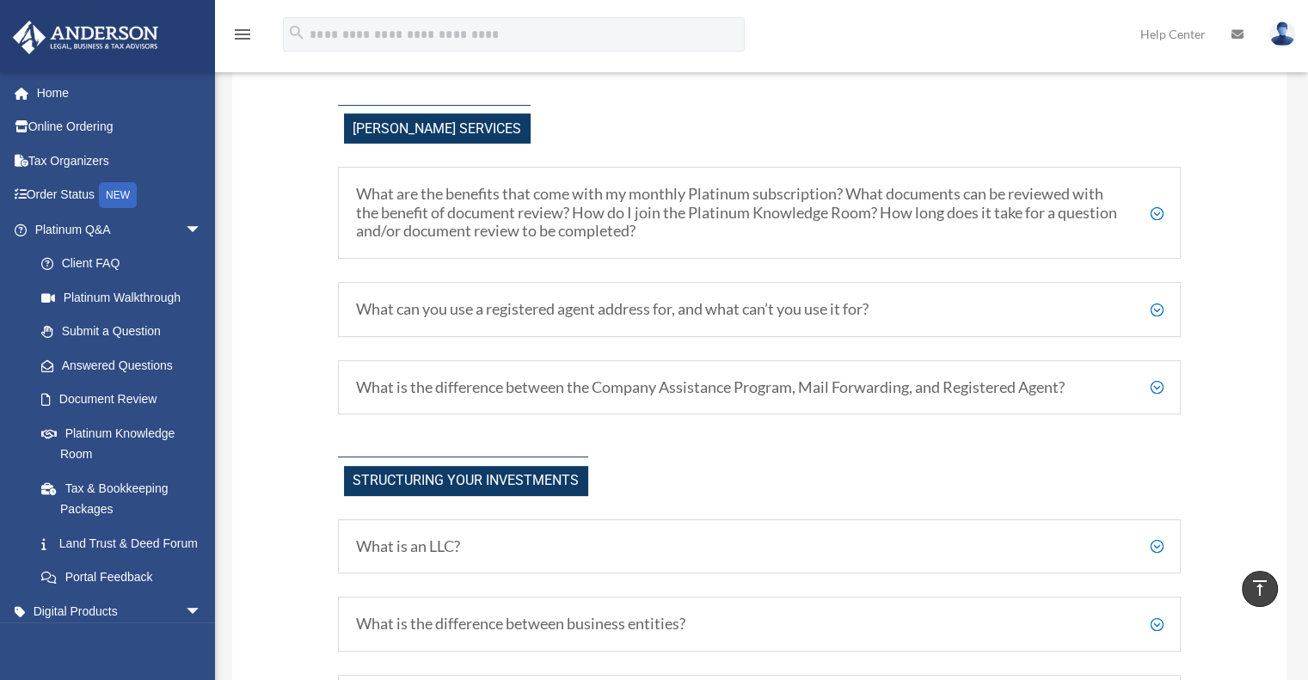
click at [1159, 308] on h5 "What can you use a registered agent address for, and what can’t you use it for?" at bounding box center [760, 309] width 808 height 19
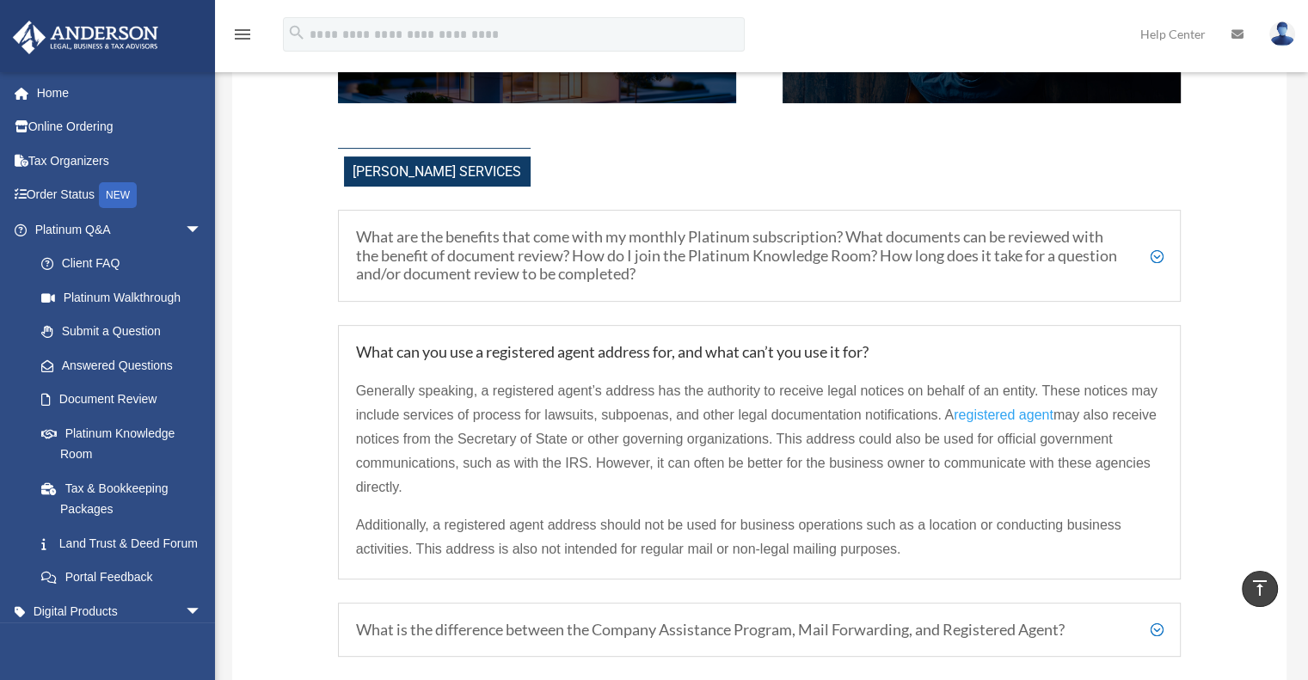
scroll to position [491, 0]
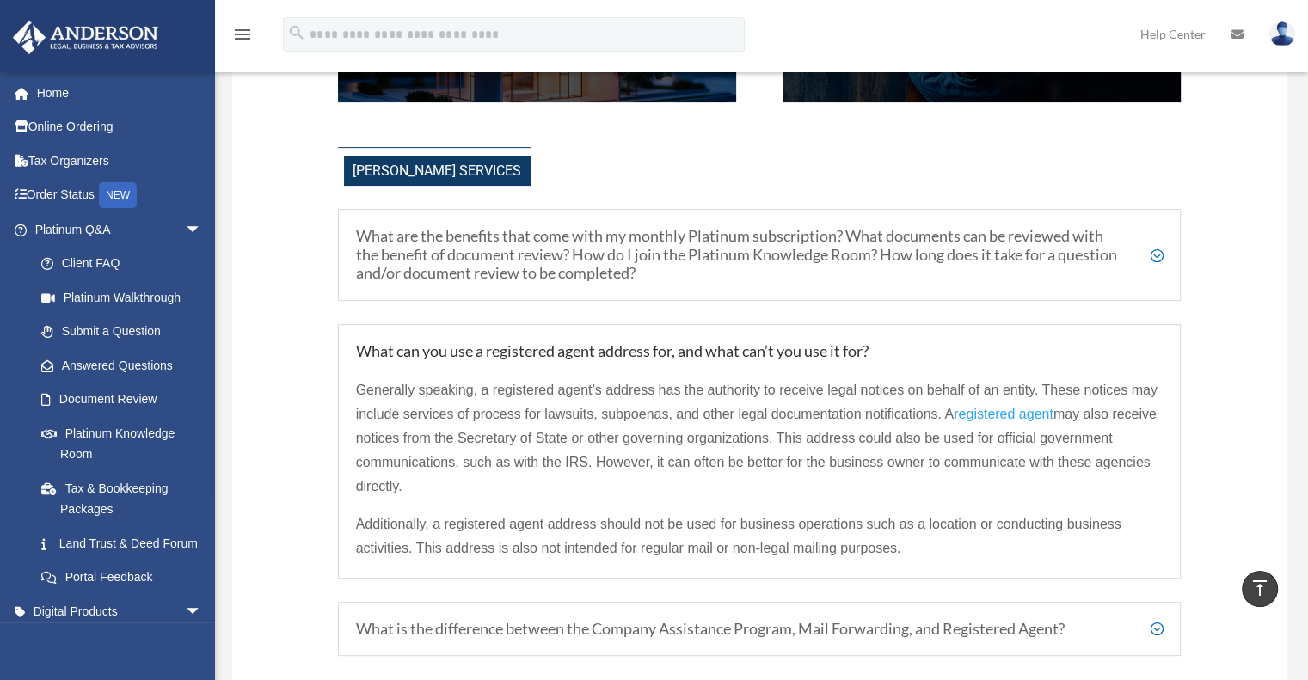
click at [1162, 255] on h5 "What are the benefits that come with my monthly Platinum subscription? What doc…" at bounding box center [760, 255] width 808 height 56
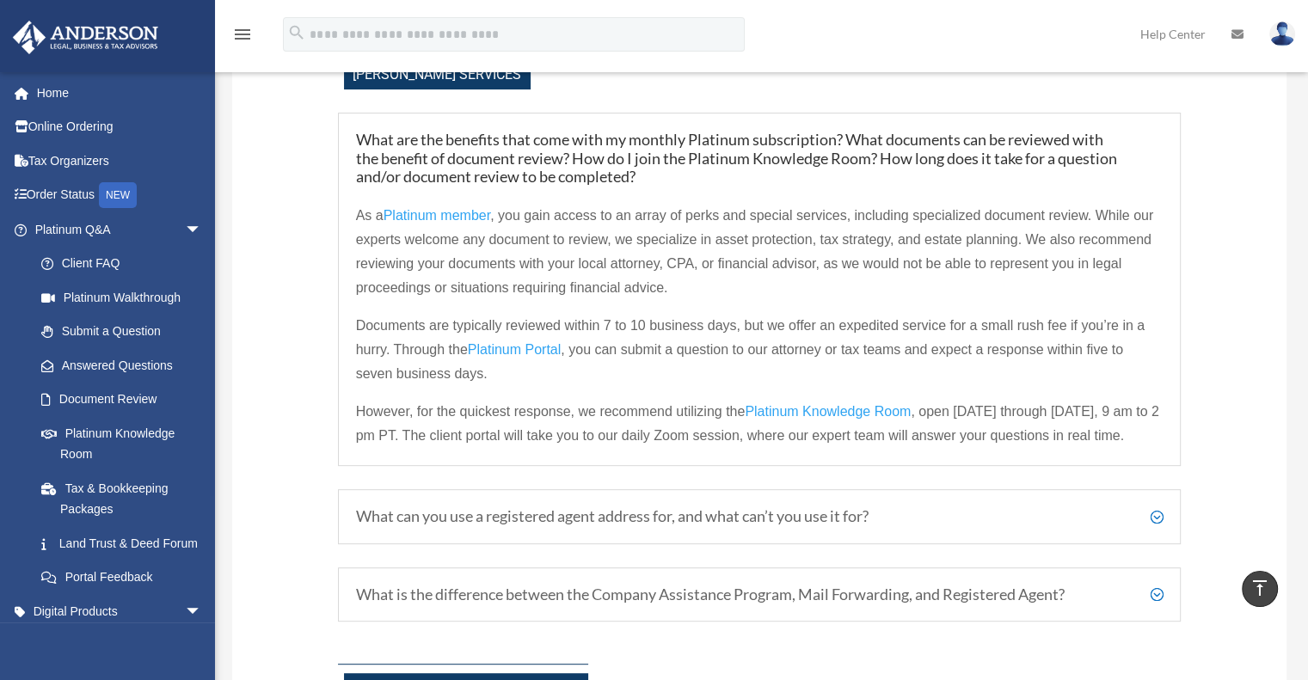
scroll to position [587, 0]
click at [524, 350] on span "Platinum Portal" at bounding box center [515, 350] width 94 height 15
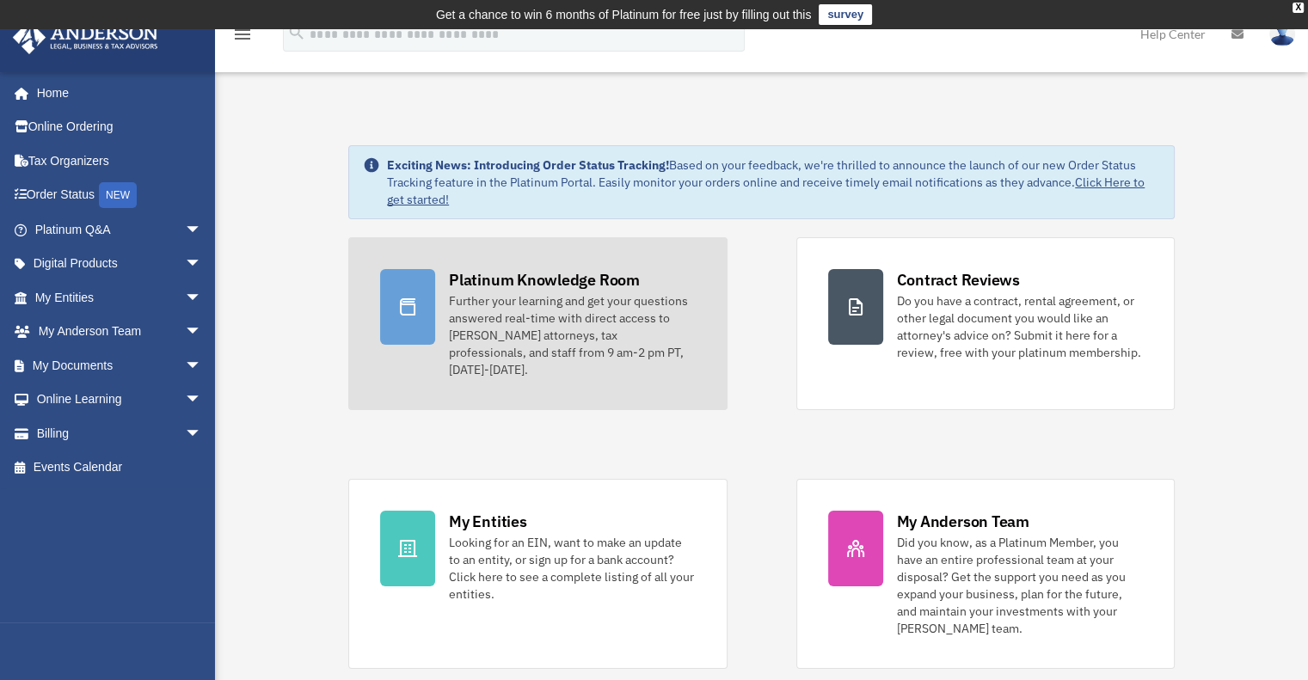
click at [583, 316] on div "Further your learning and get your questions answered real-time with direct acc…" at bounding box center [572, 335] width 246 height 86
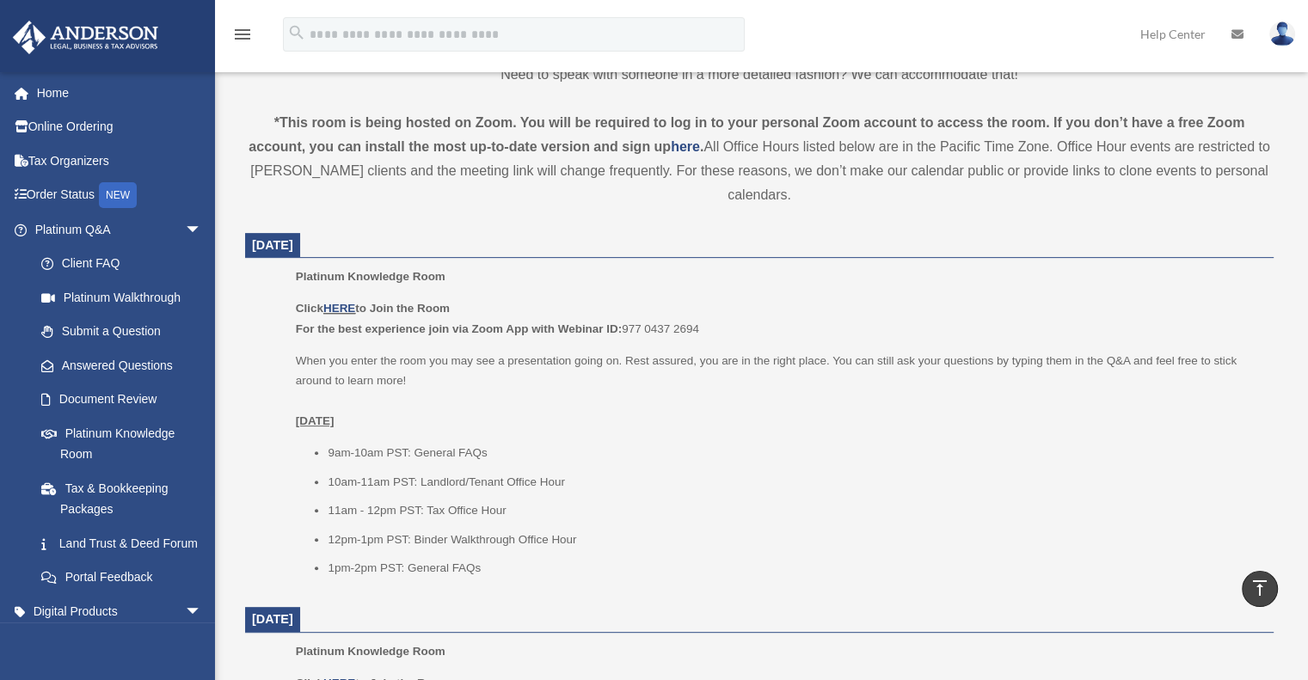
scroll to position [571, 0]
click at [345, 308] on link "HERE" at bounding box center [339, 308] width 32 height 13
